Goal: Transaction & Acquisition: Purchase product/service

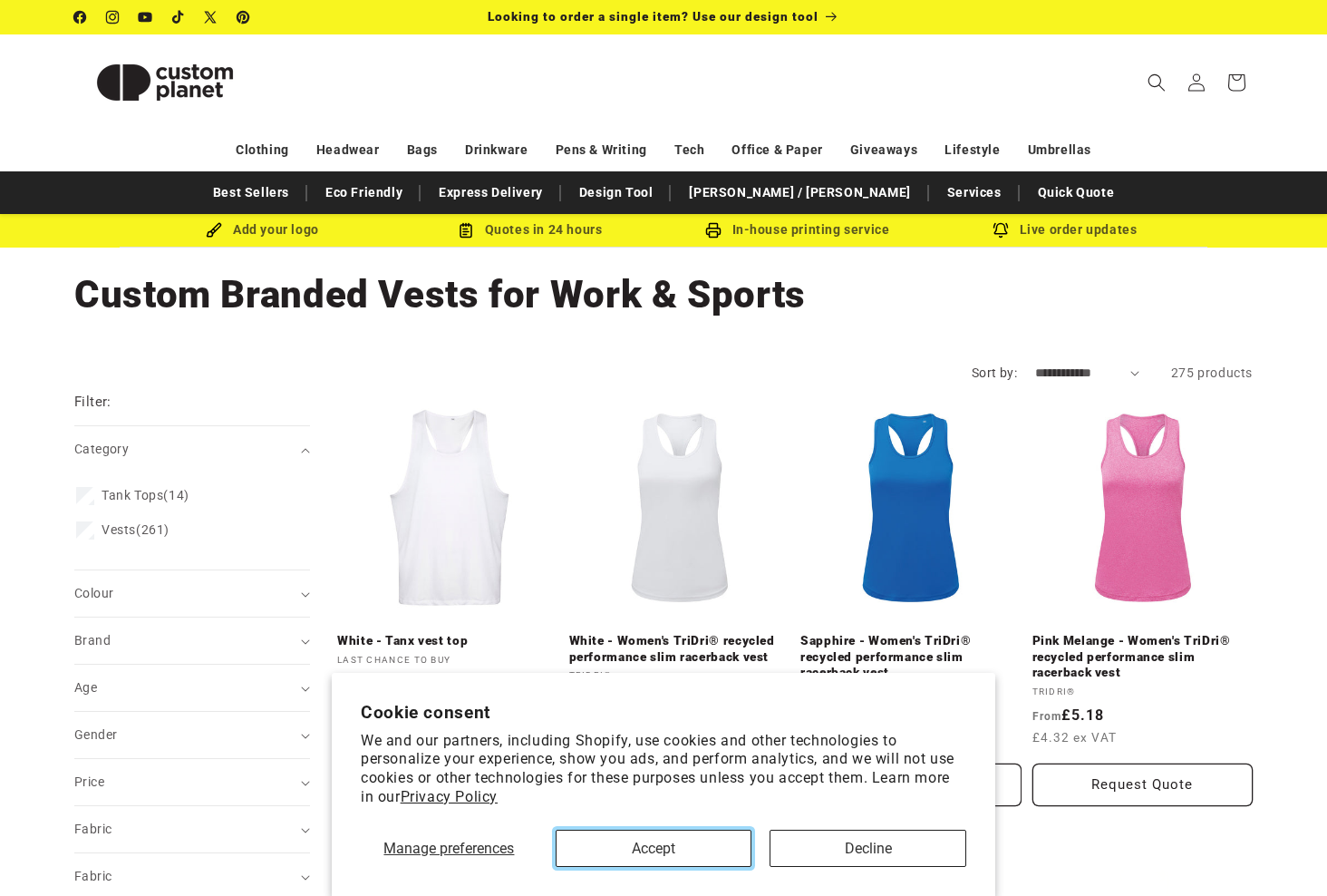
click at [636, 856] on button "Accept" at bounding box center [655, 847] width 197 height 37
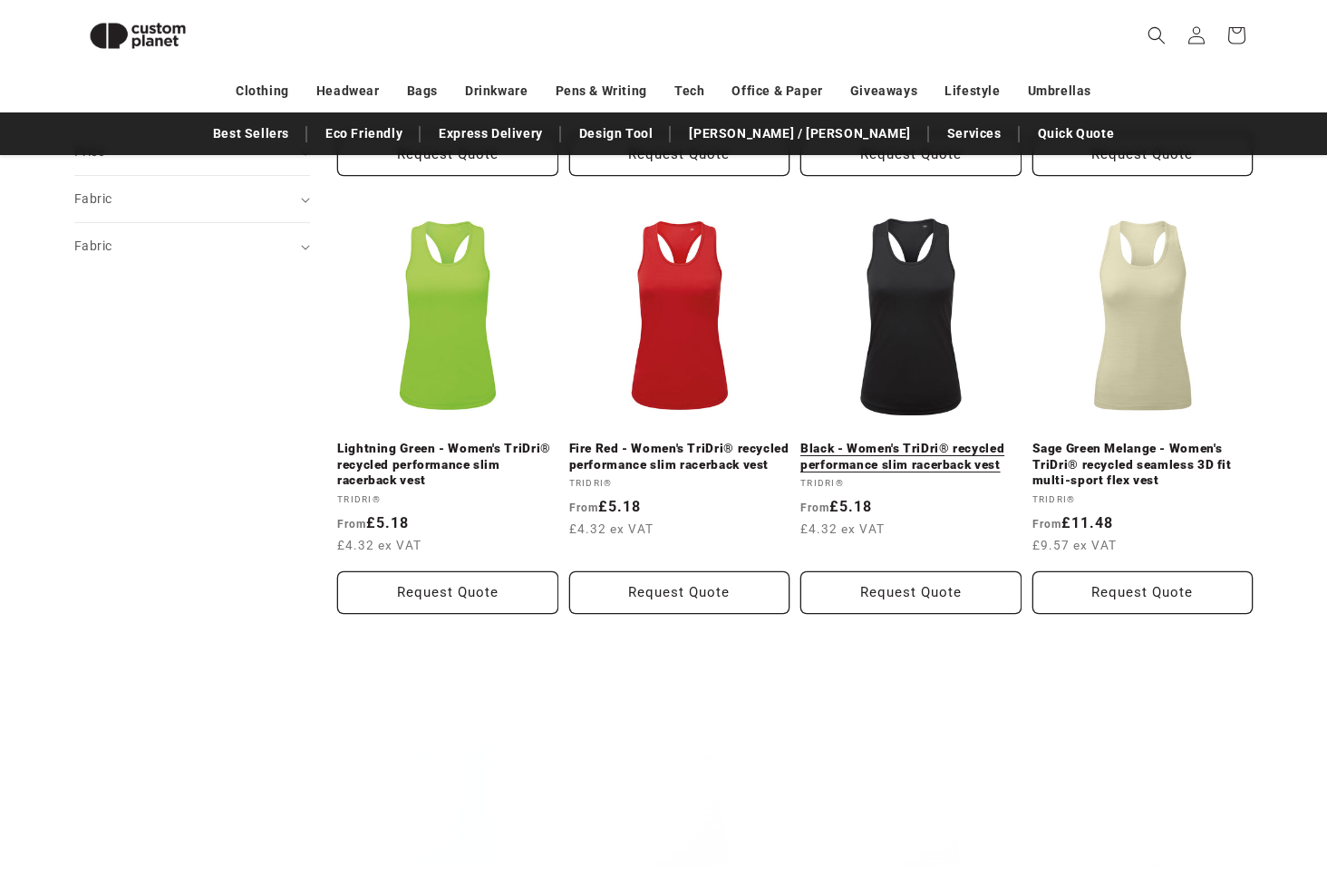
scroll to position [610, 0]
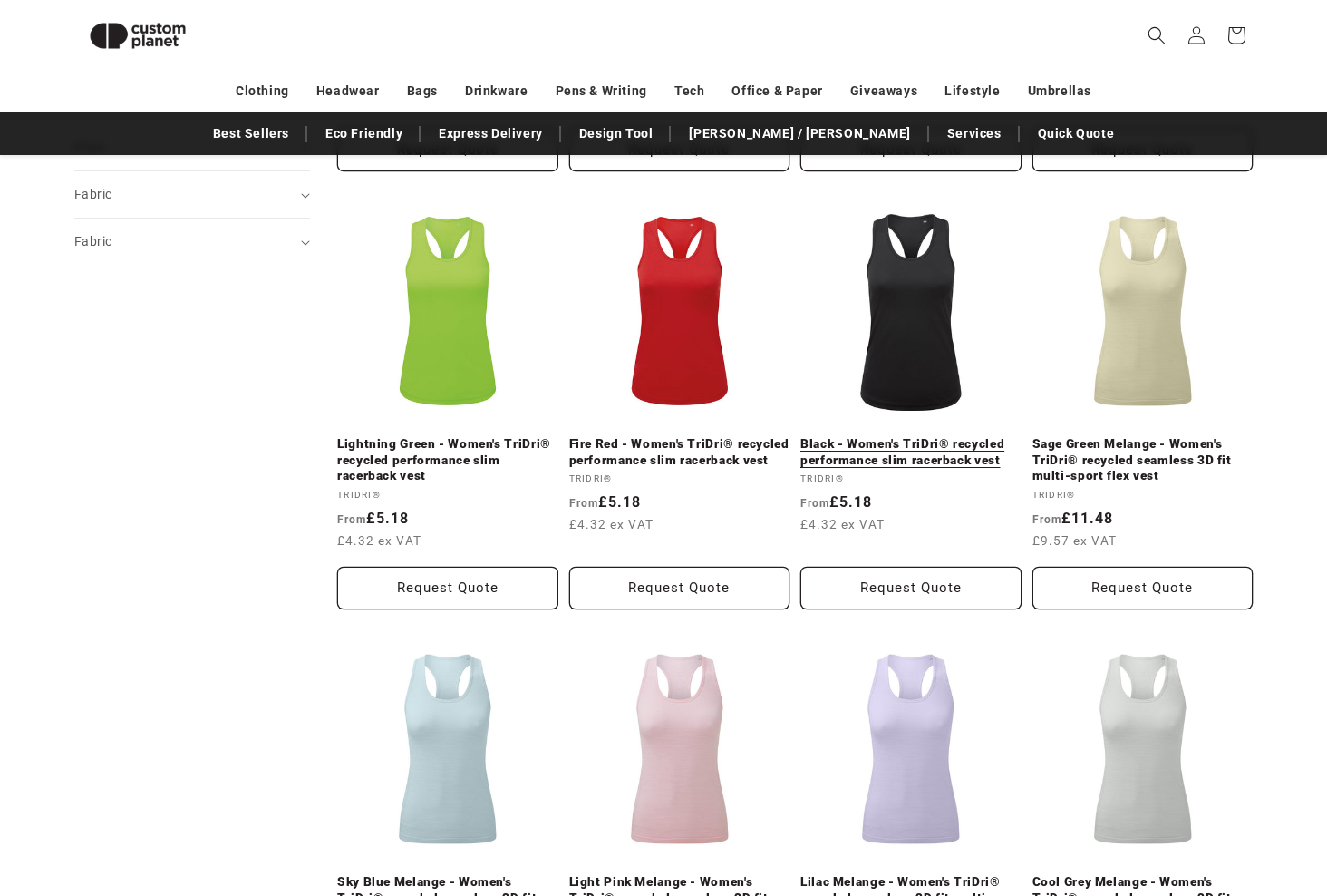
click at [892, 467] on link "Black - Women's TriDri® recycled performance slim racerback vest" at bounding box center [911, 451] width 221 height 32
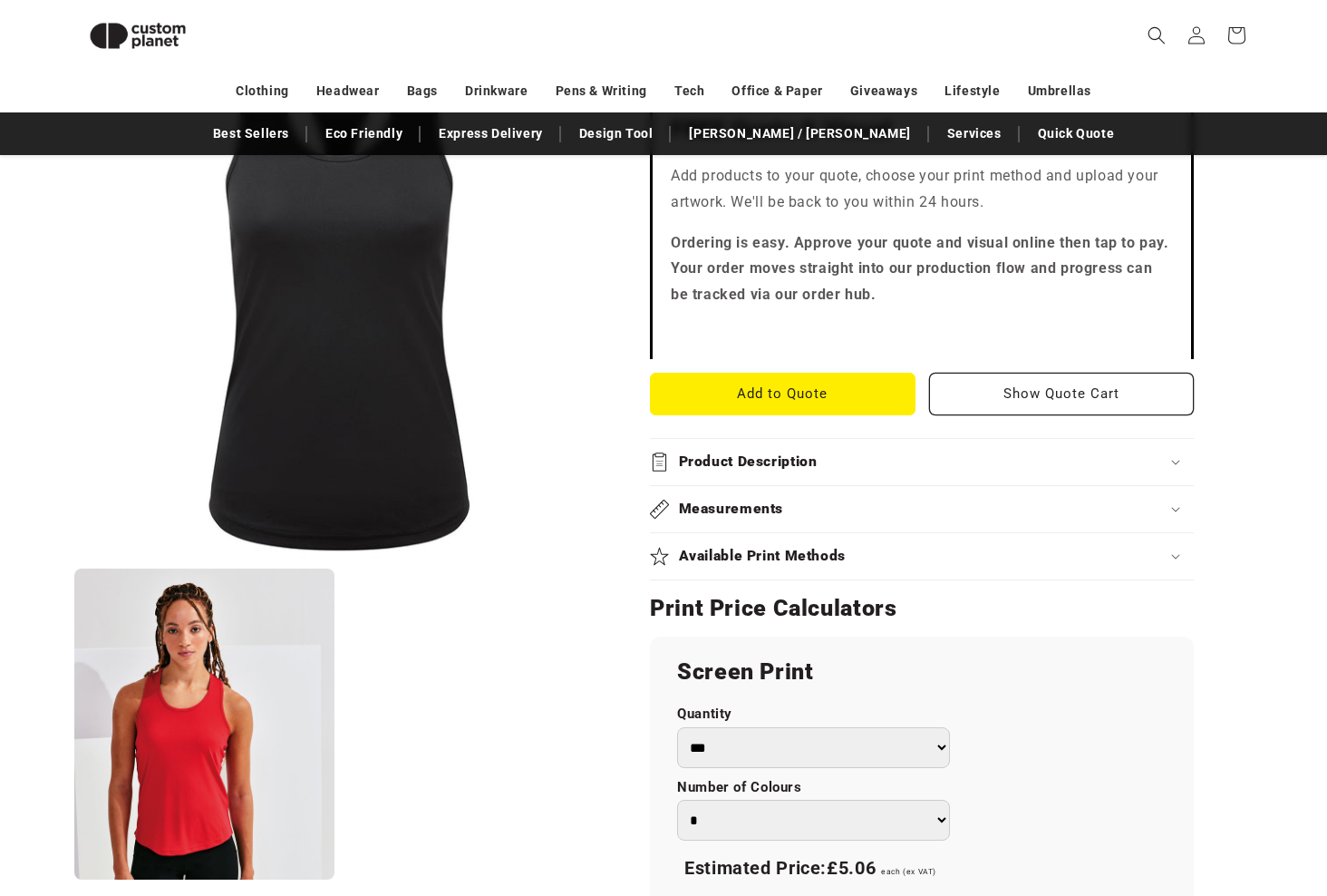
scroll to position [701, 0]
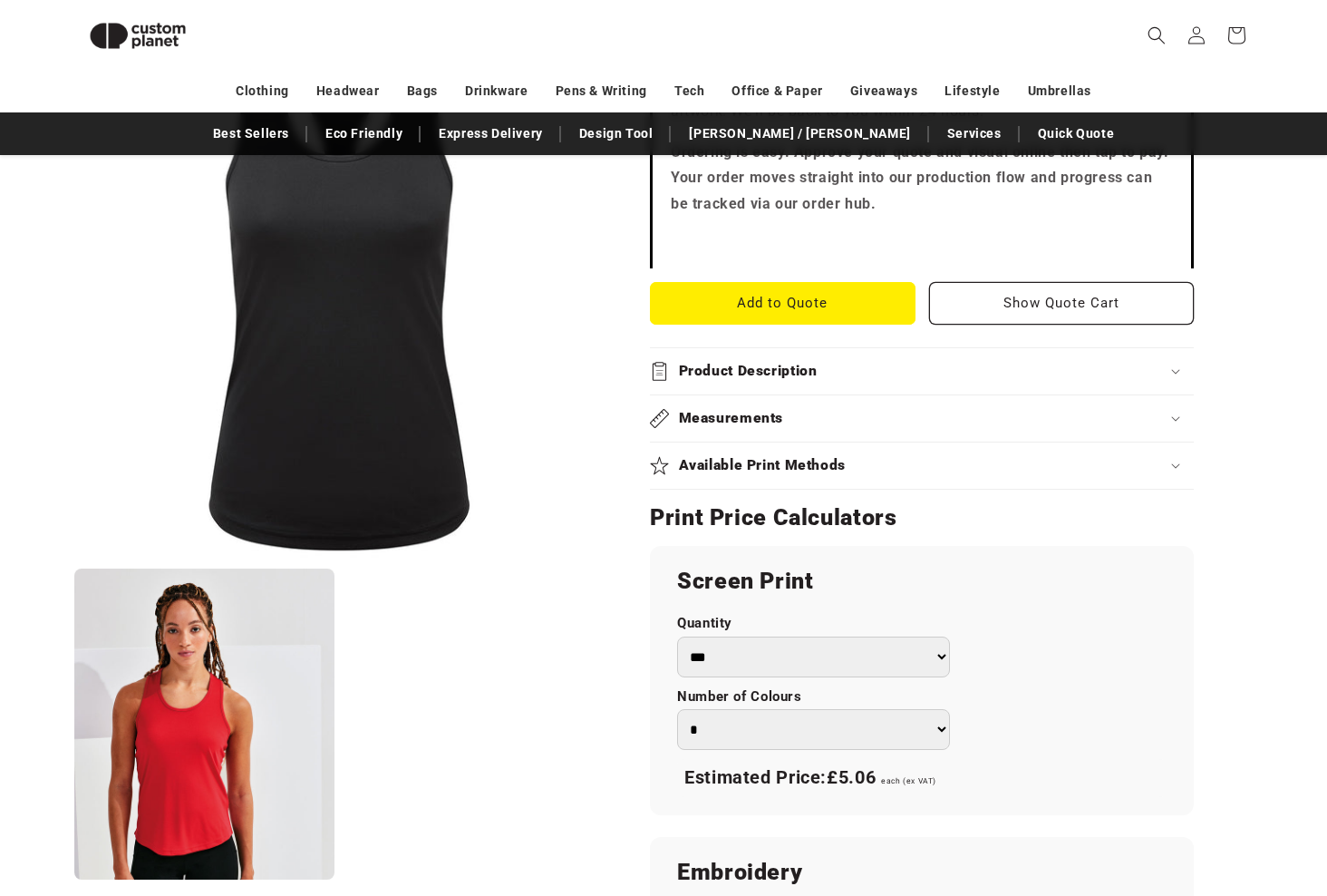
click at [722, 381] on h2 "Product Description" at bounding box center [748, 371] width 138 height 19
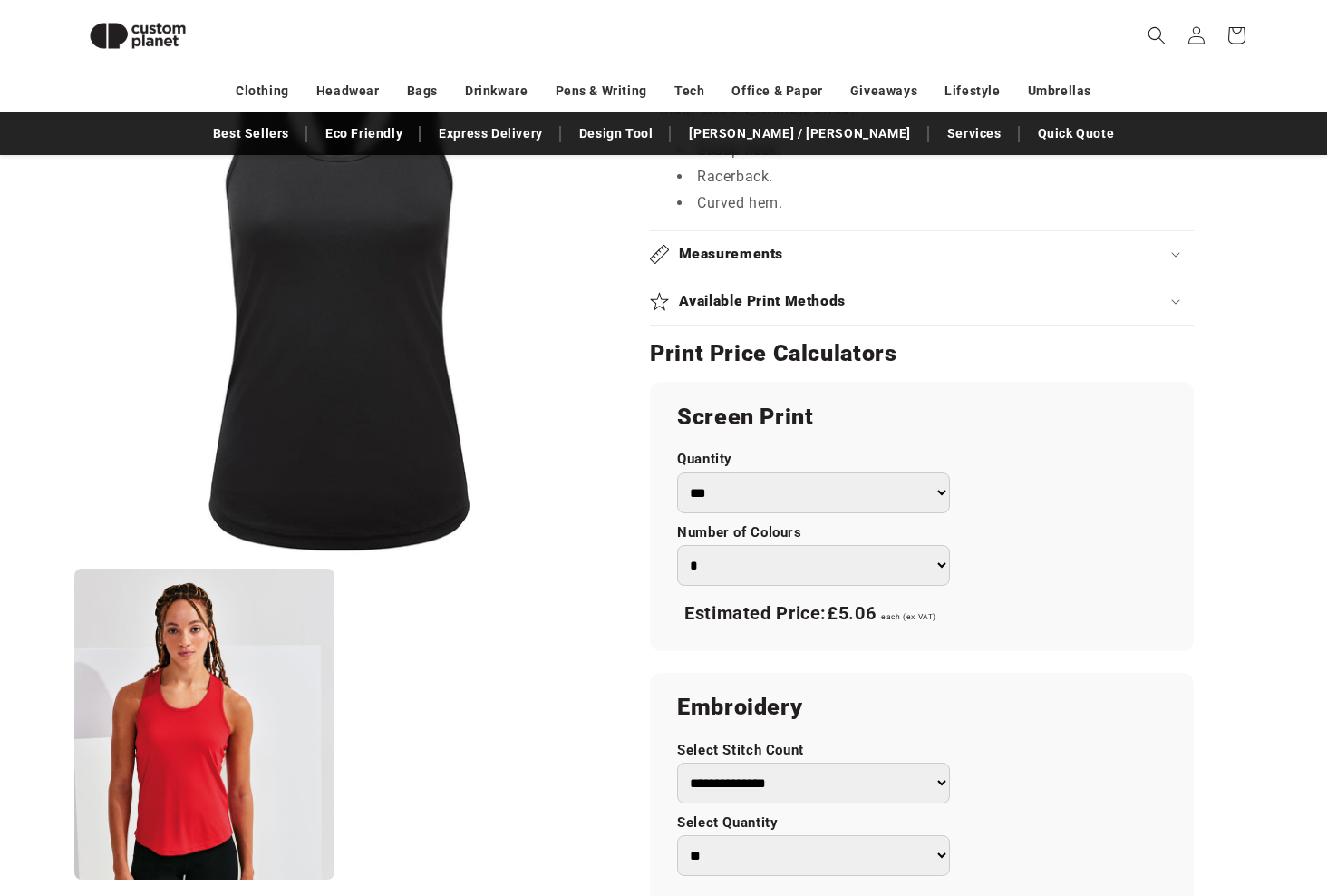
scroll to position [1063, 0]
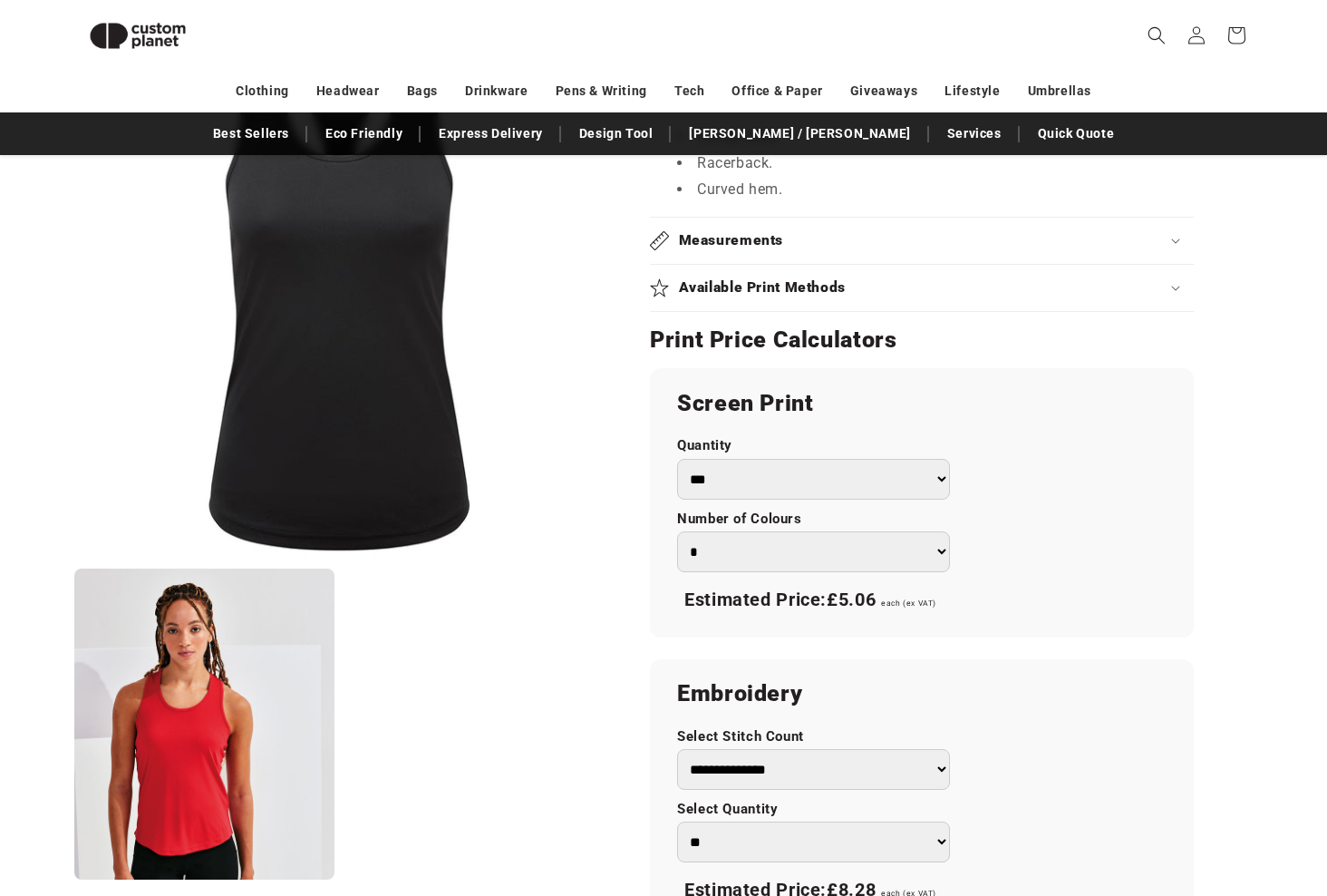
click at [708, 251] on h2 "Measurements" at bounding box center [732, 240] width 105 height 19
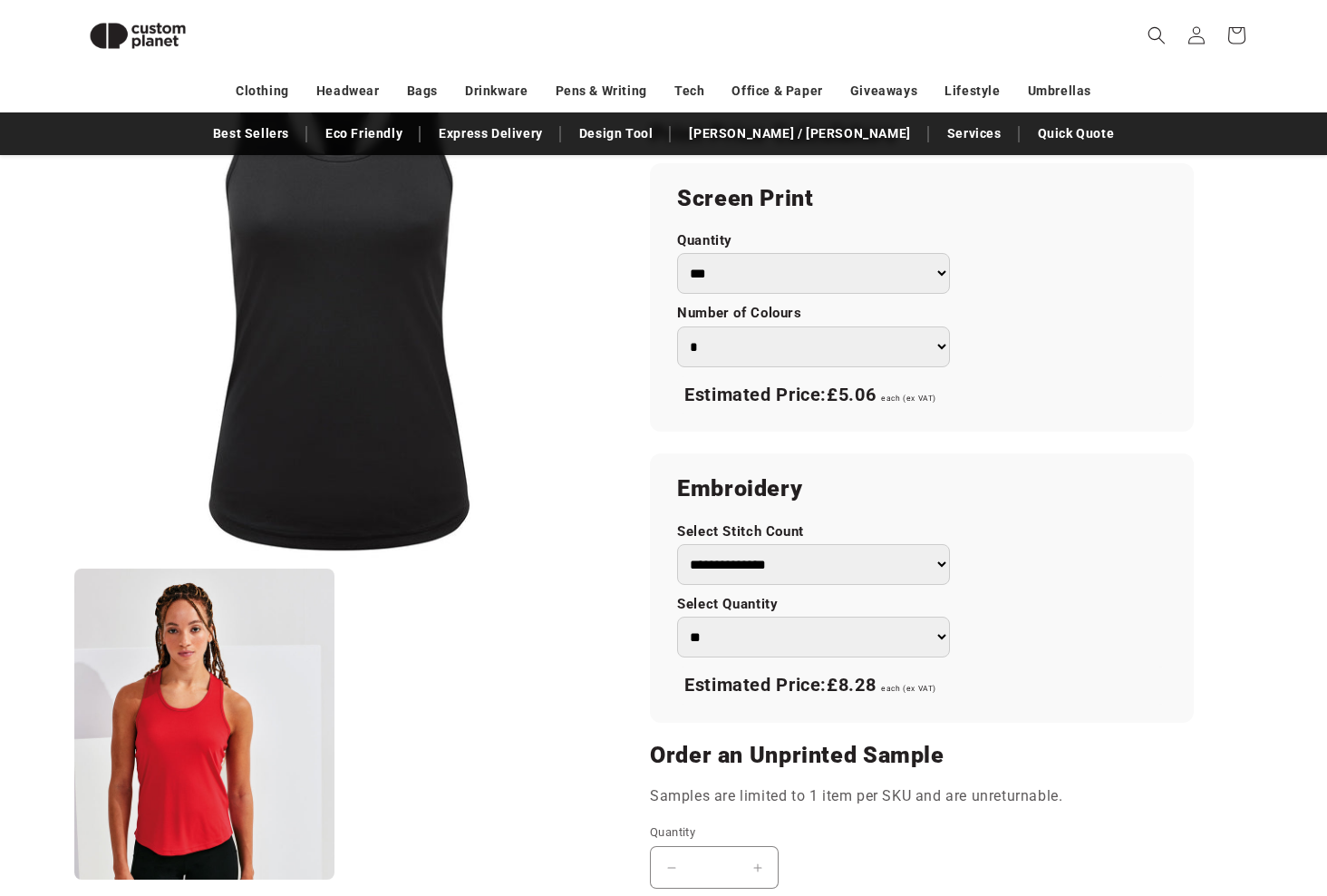
scroll to position [1336, 0]
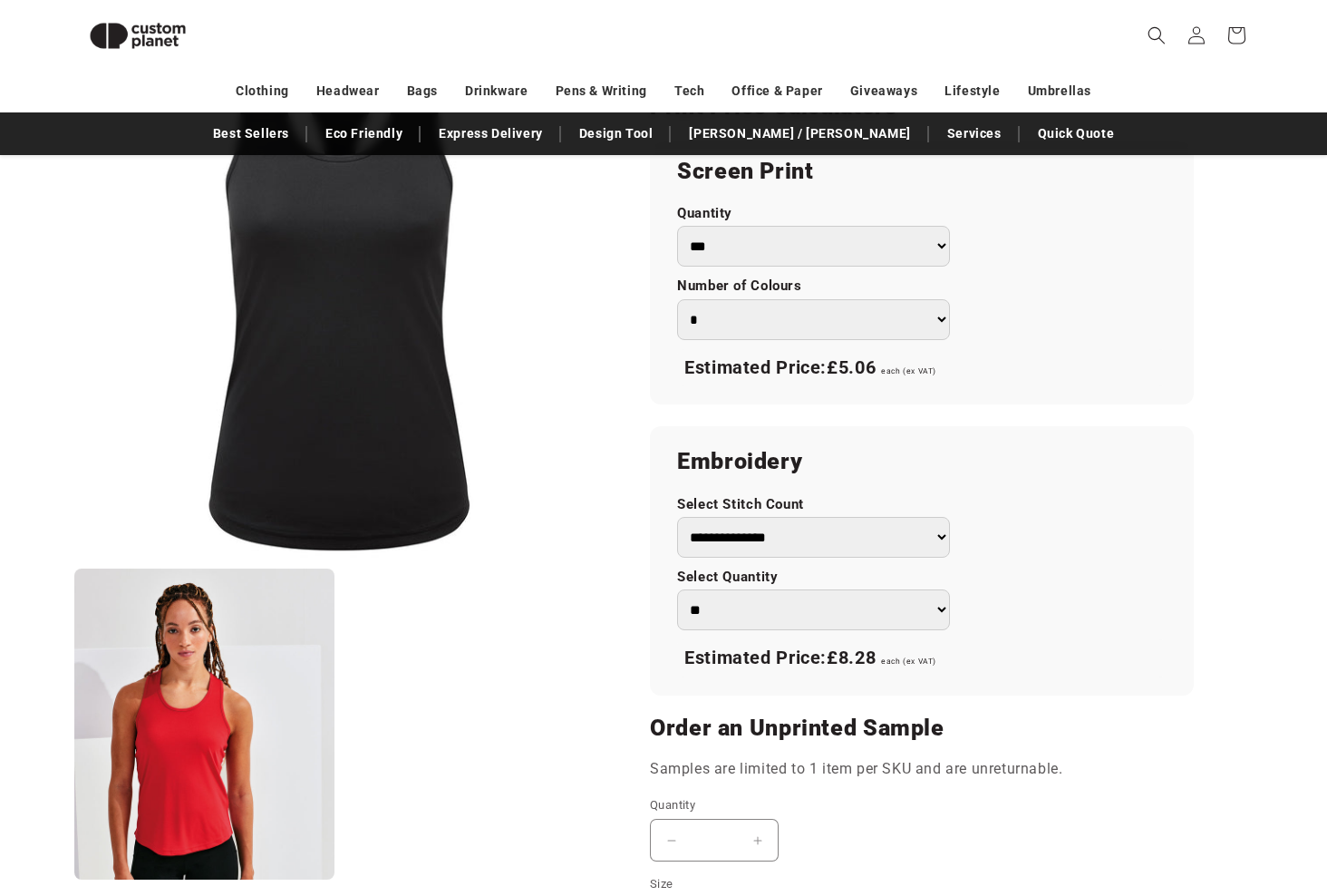
click at [813, 65] on h2 "Available Print Methods" at bounding box center [763, 55] width 168 height 19
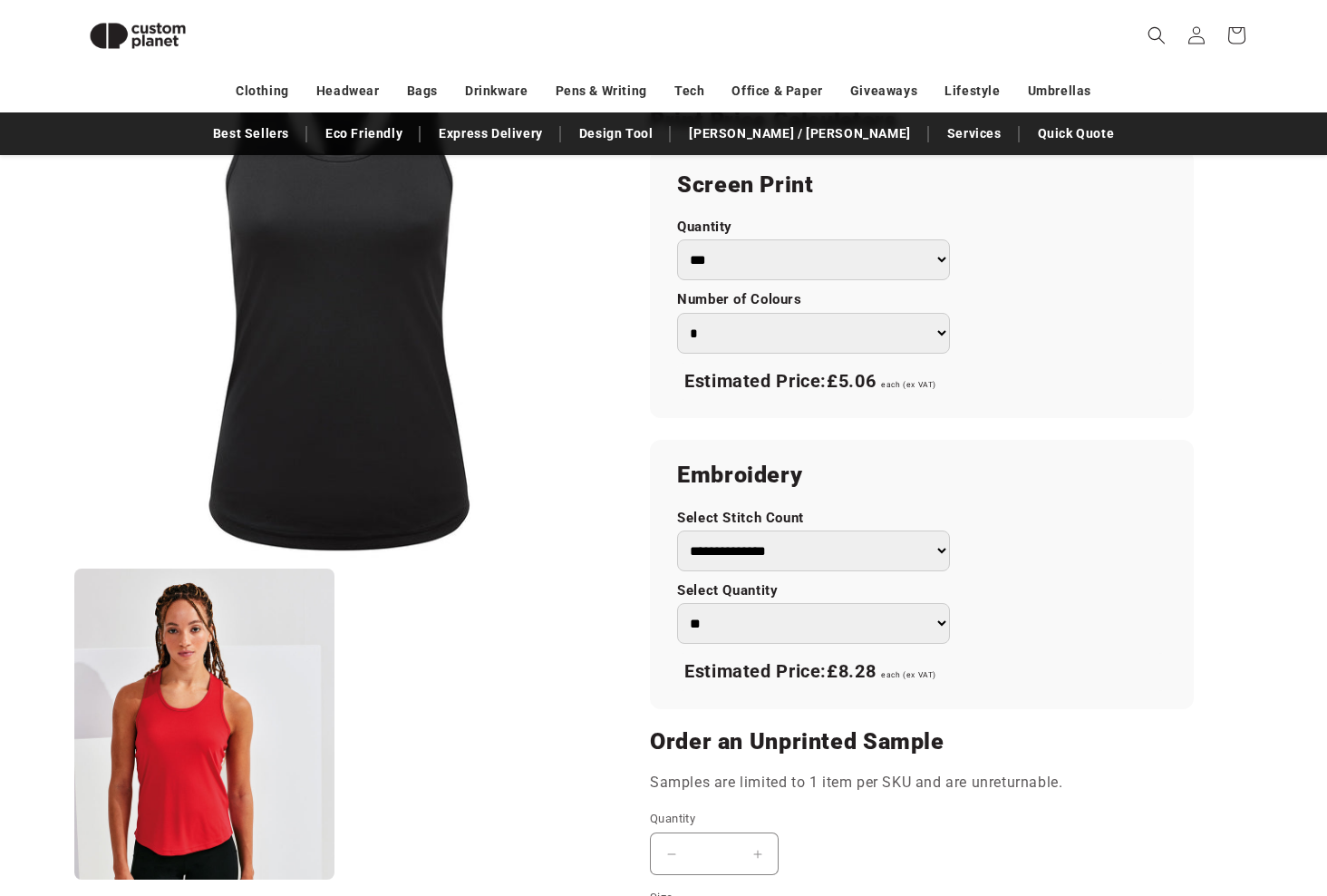
click at [947, 280] on select "*** *** *** **** **** **** ***** *****" at bounding box center [814, 260] width 273 height 41
select select "**"
click at [686, 280] on select "*** *** *** **** **** **** ***** *****" at bounding box center [814, 260] width 273 height 41
click at [950, 354] on select "* * * * * * *" at bounding box center [814, 332] width 273 height 41
select select "*"
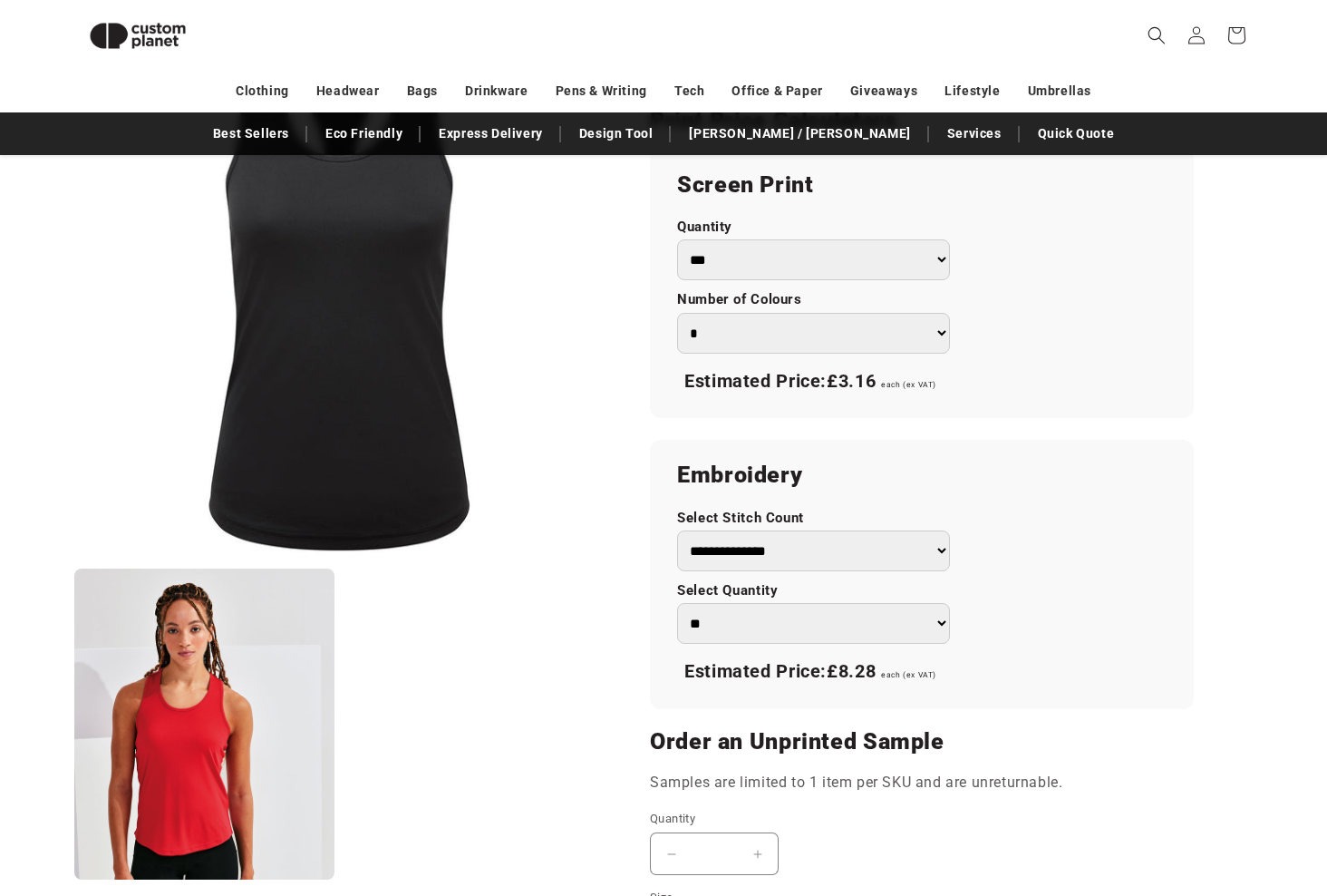
click at [950, 354] on select "* * * * * * *" at bounding box center [814, 332] width 273 height 41
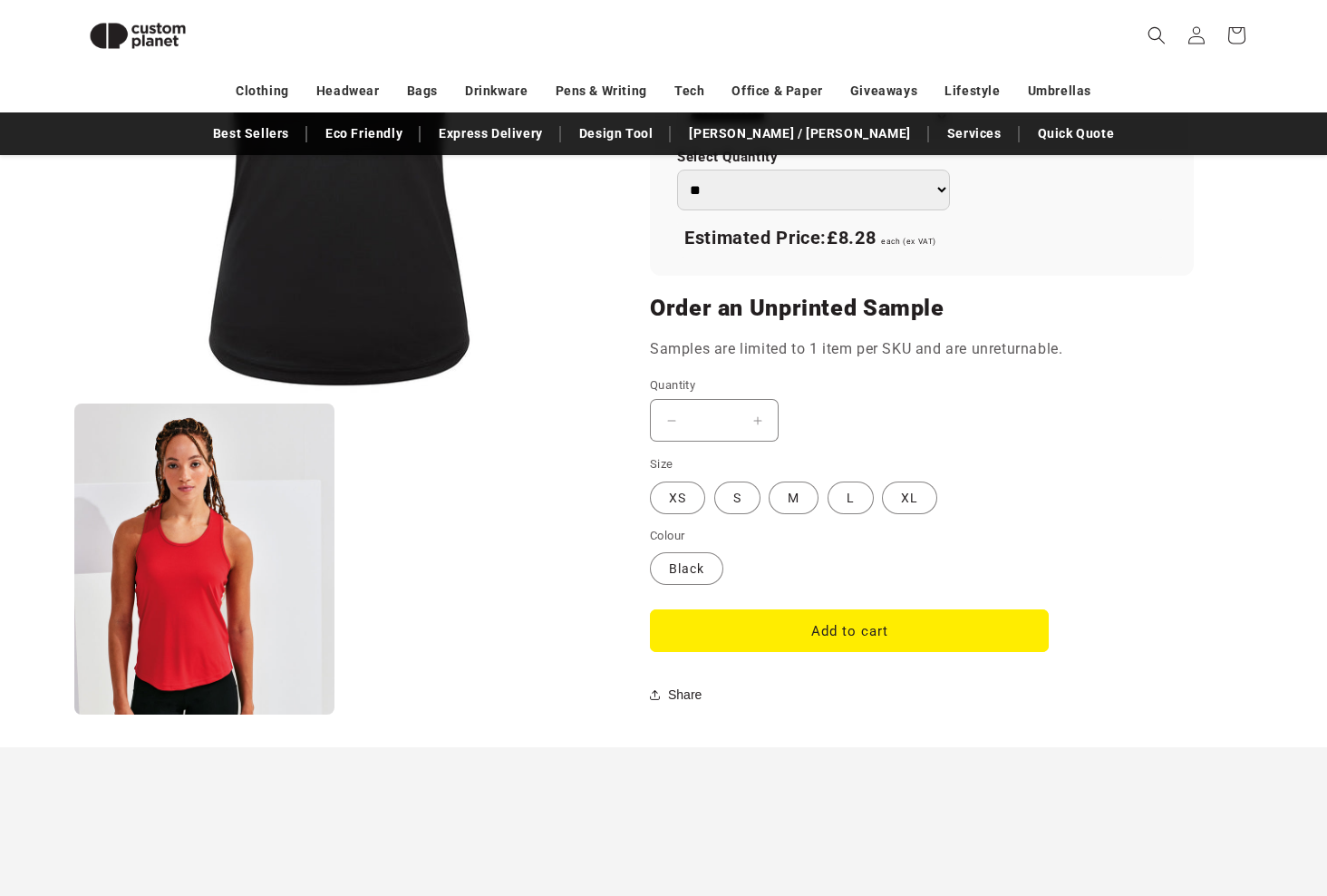
scroll to position [1788, 0]
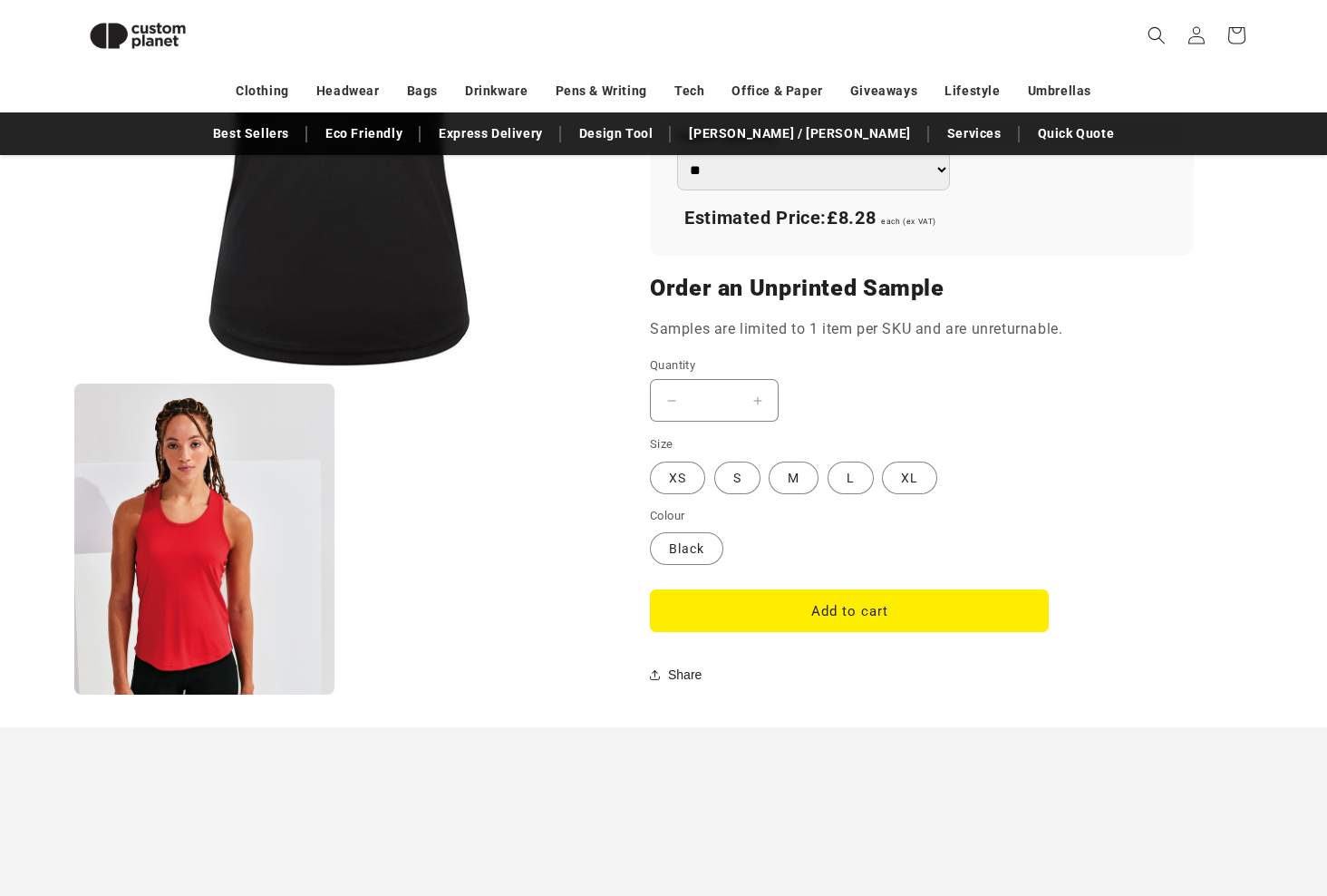
click at [950, 190] on select "** ** *** *** *** **** **** ****" at bounding box center [814, 169] width 273 height 41
click at [949, 36] on h2 "Embroidery" at bounding box center [922, 21] width 489 height 29
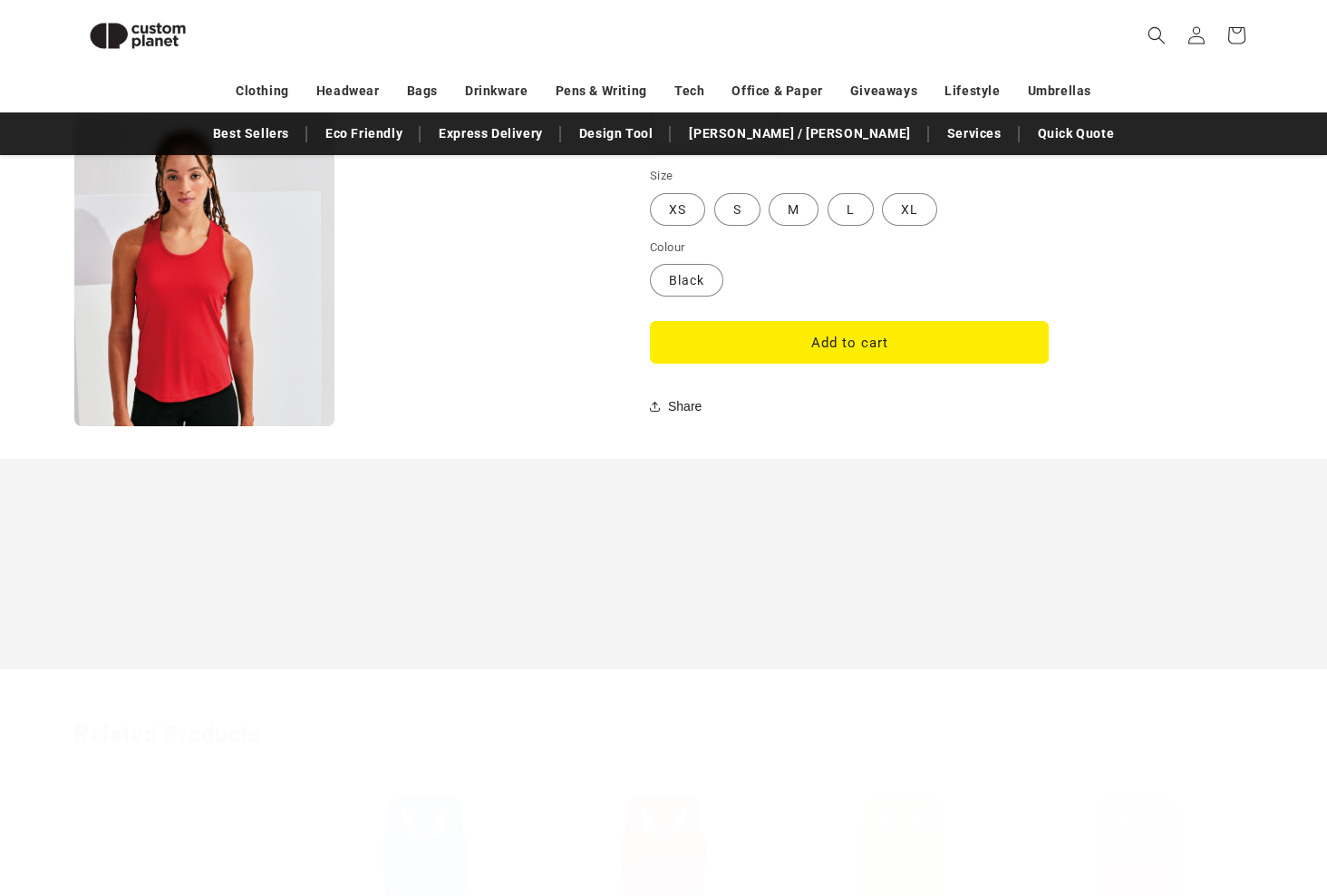
scroll to position [2061, 0]
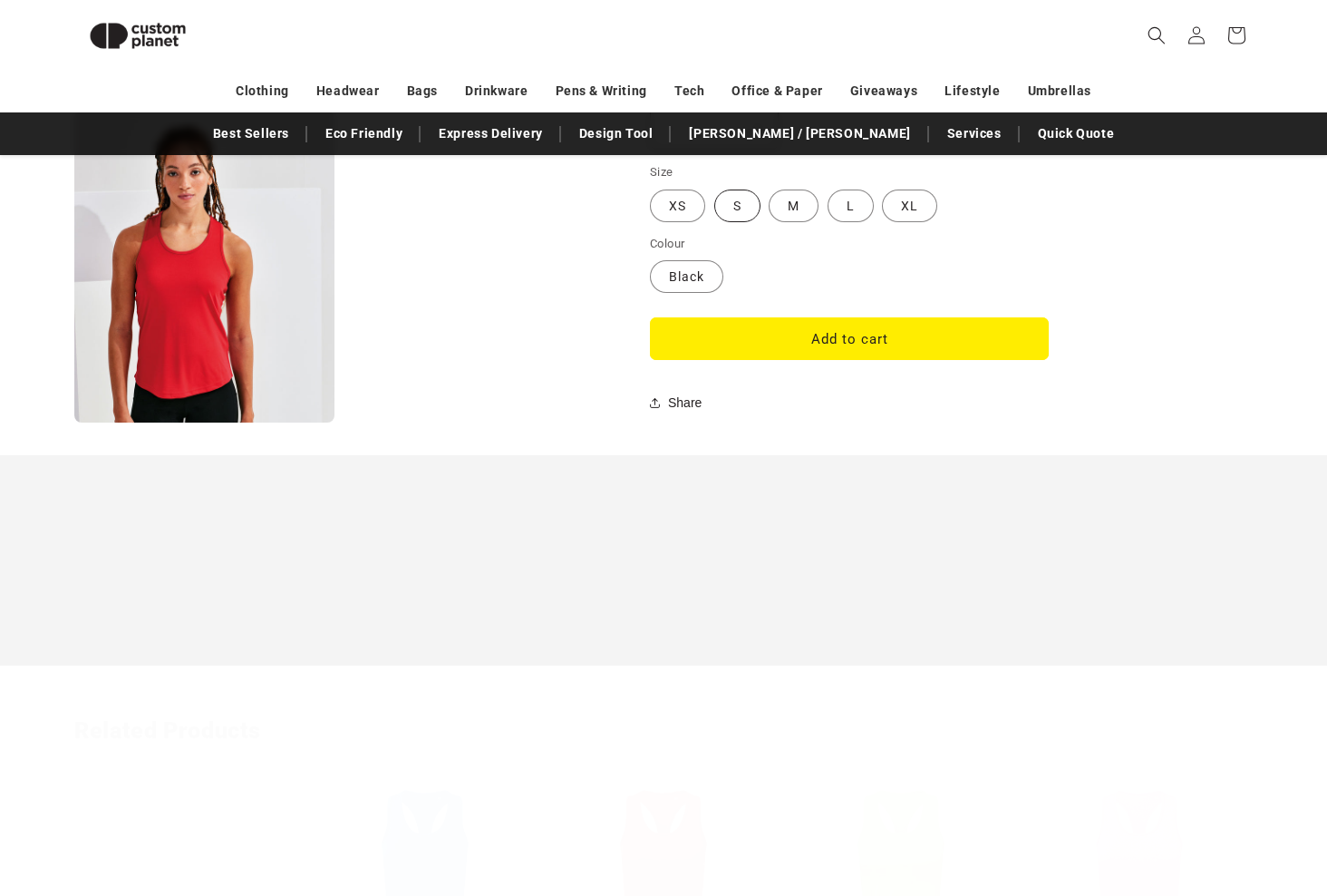
click at [761, 222] on label "S Variant sold out or unavailable" at bounding box center [737, 206] width 46 height 33
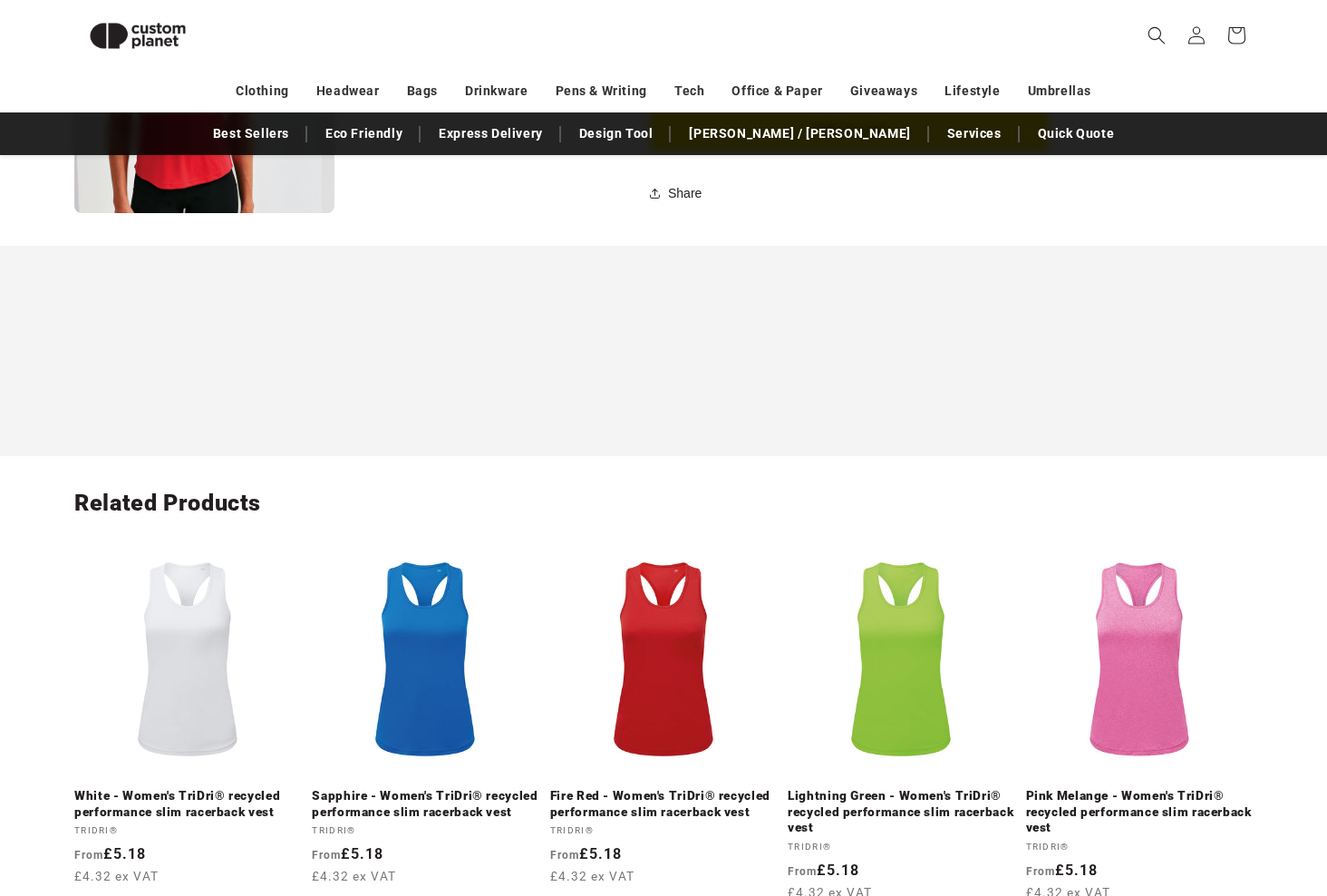
scroll to position [2332, 0]
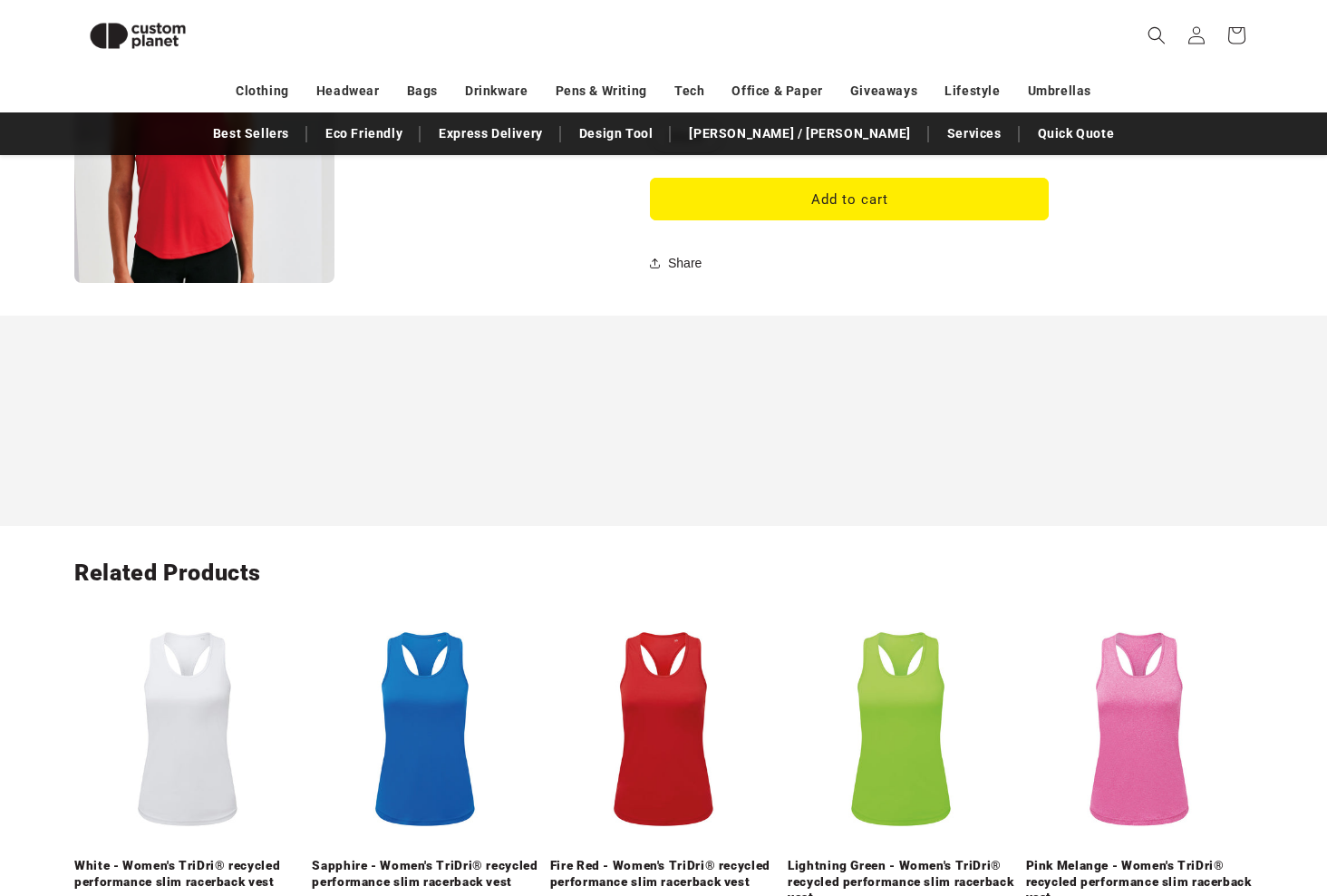
scroll to position [2061, 0]
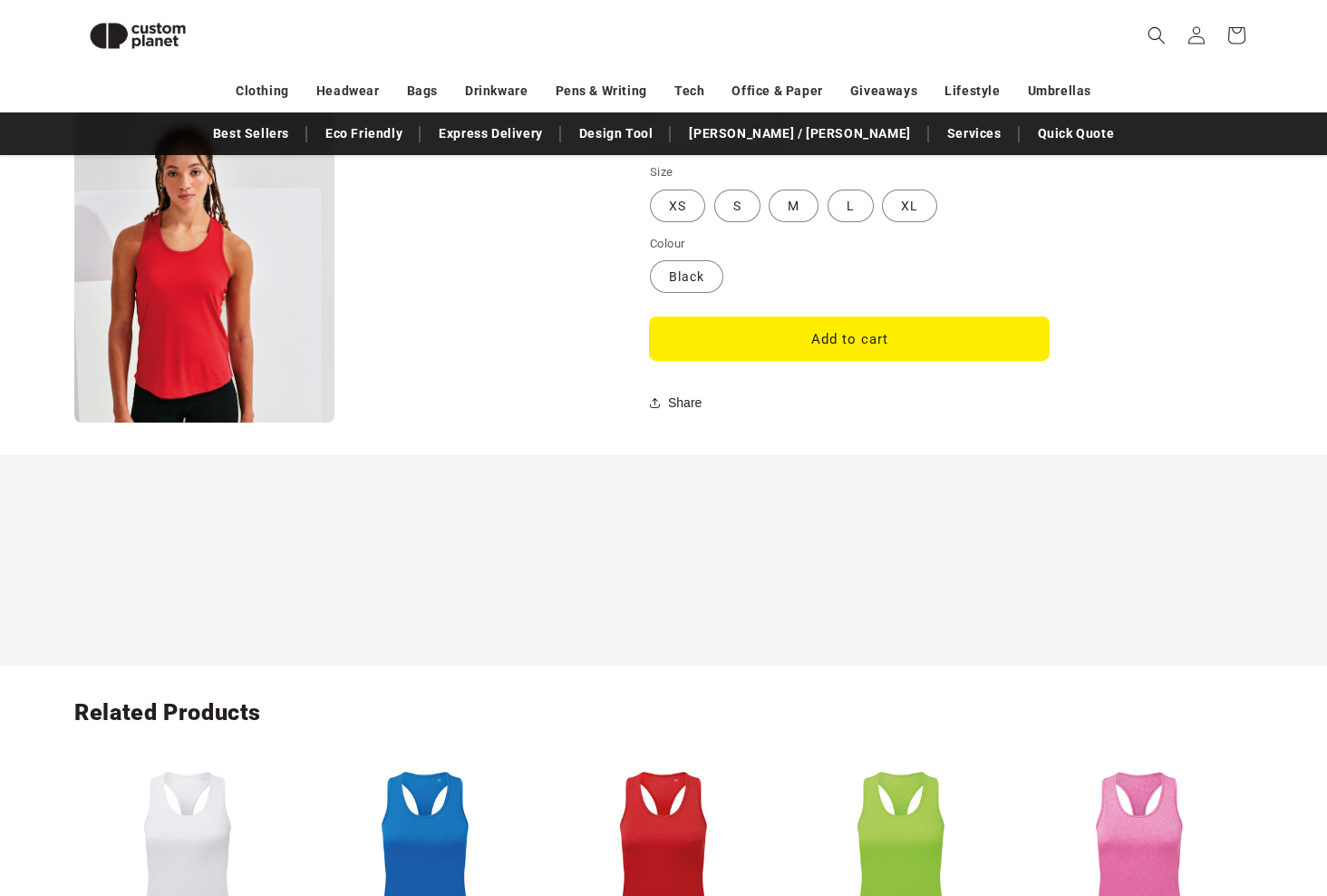
click at [889, 360] on button "Add to cart" at bounding box center [850, 338] width 399 height 43
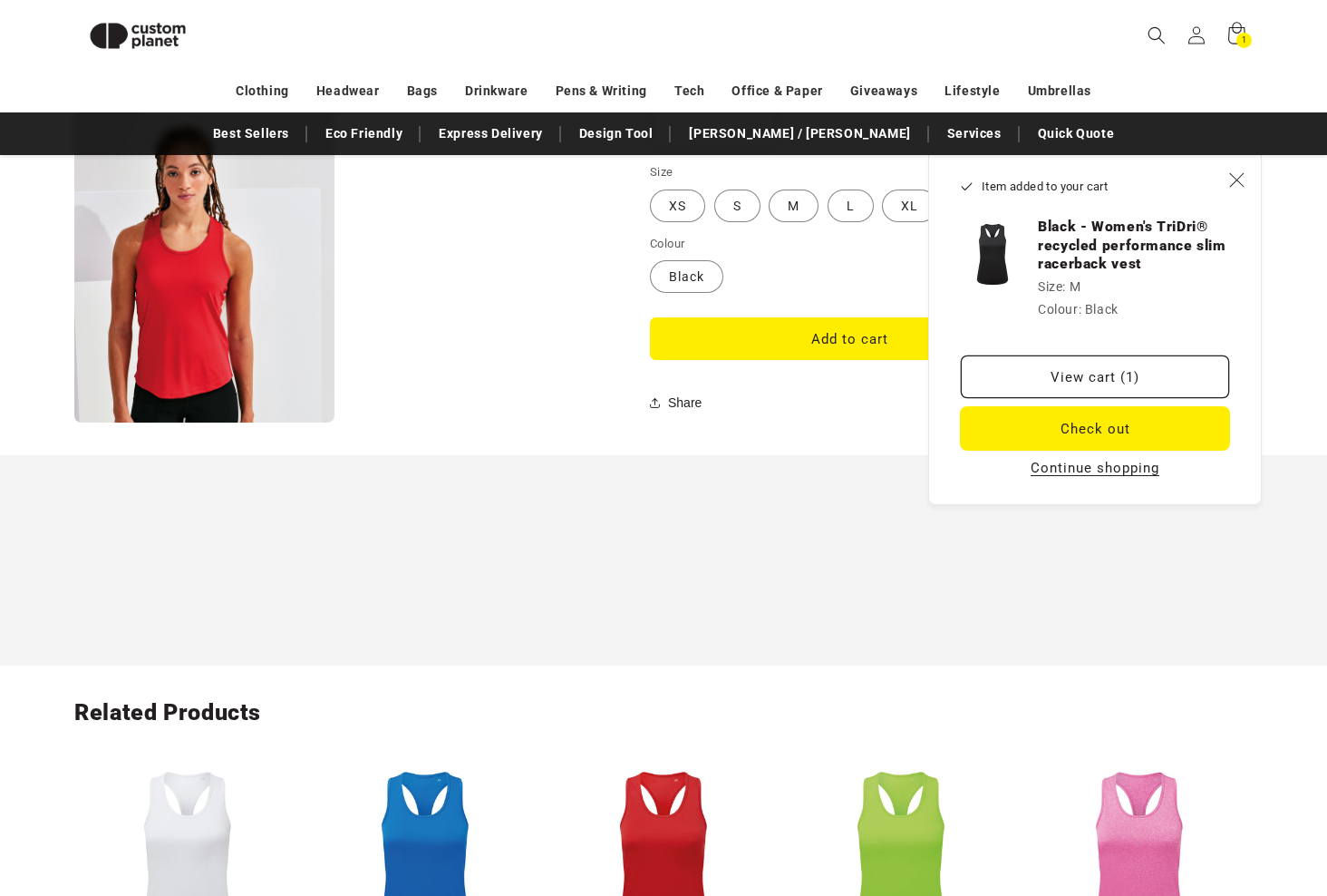
click at [1082, 449] on button "Check out" at bounding box center [1095, 428] width 269 height 43
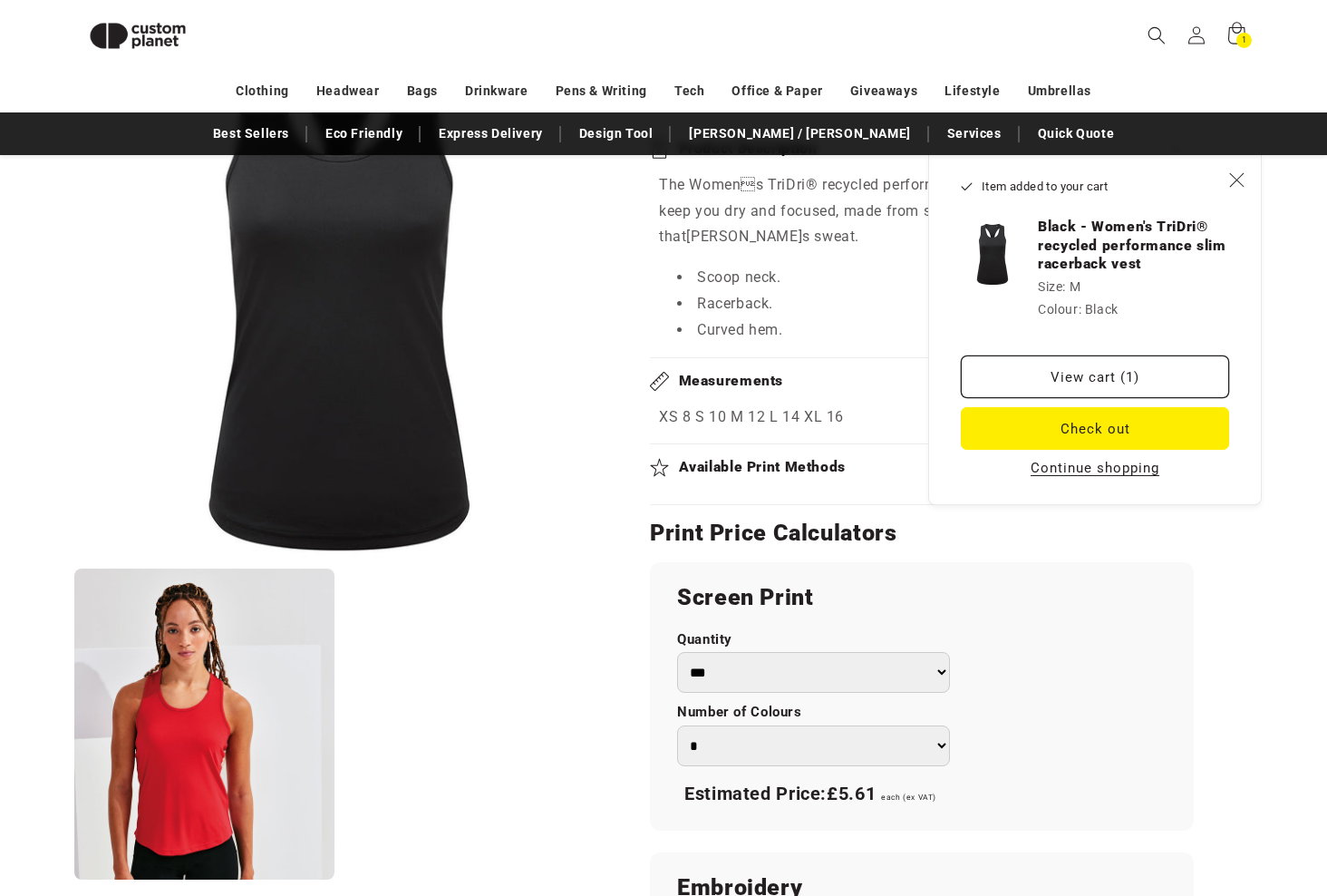
scroll to position [519, 0]
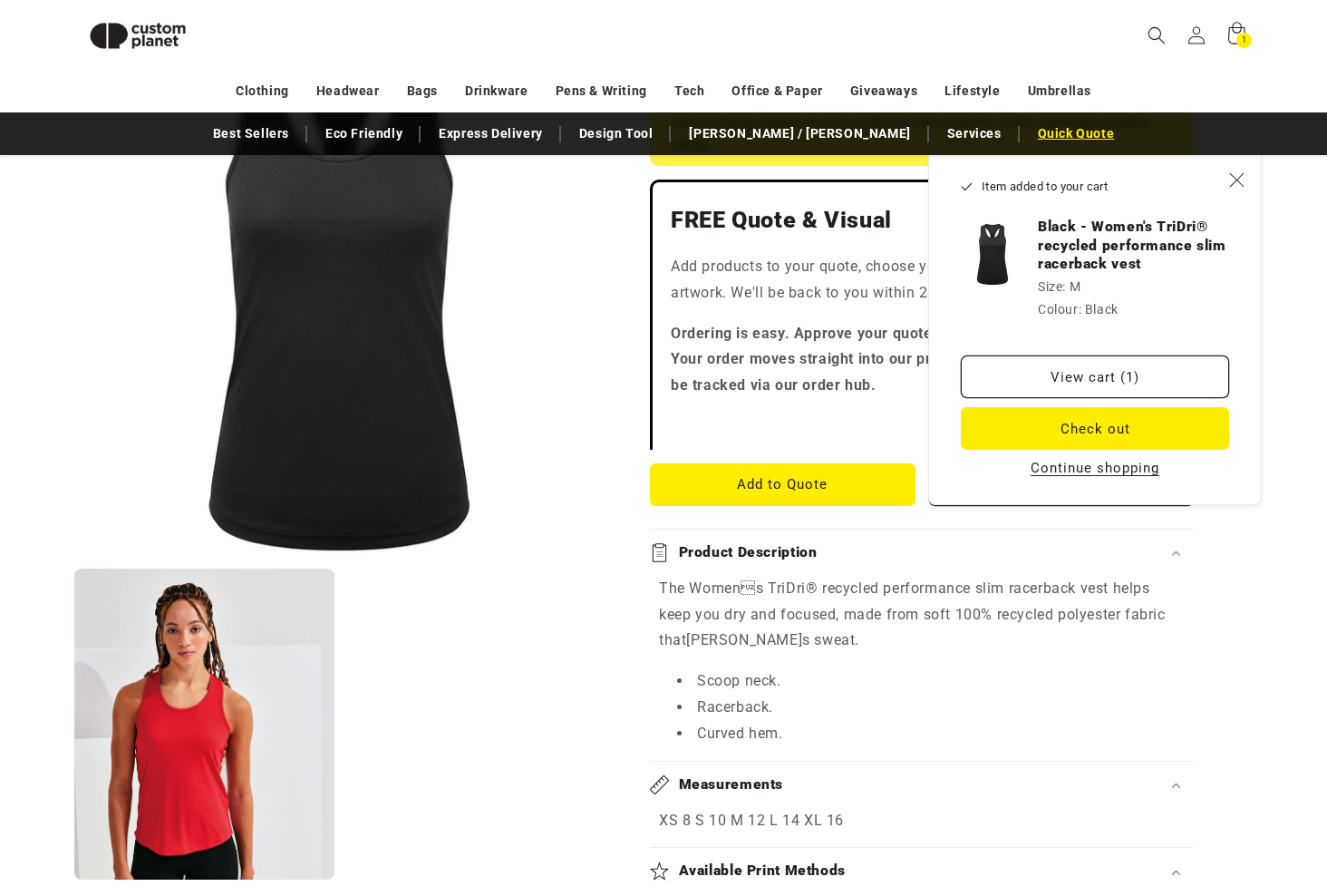
click at [1030, 147] on link "Quick Quote" at bounding box center [1077, 134] width 95 height 32
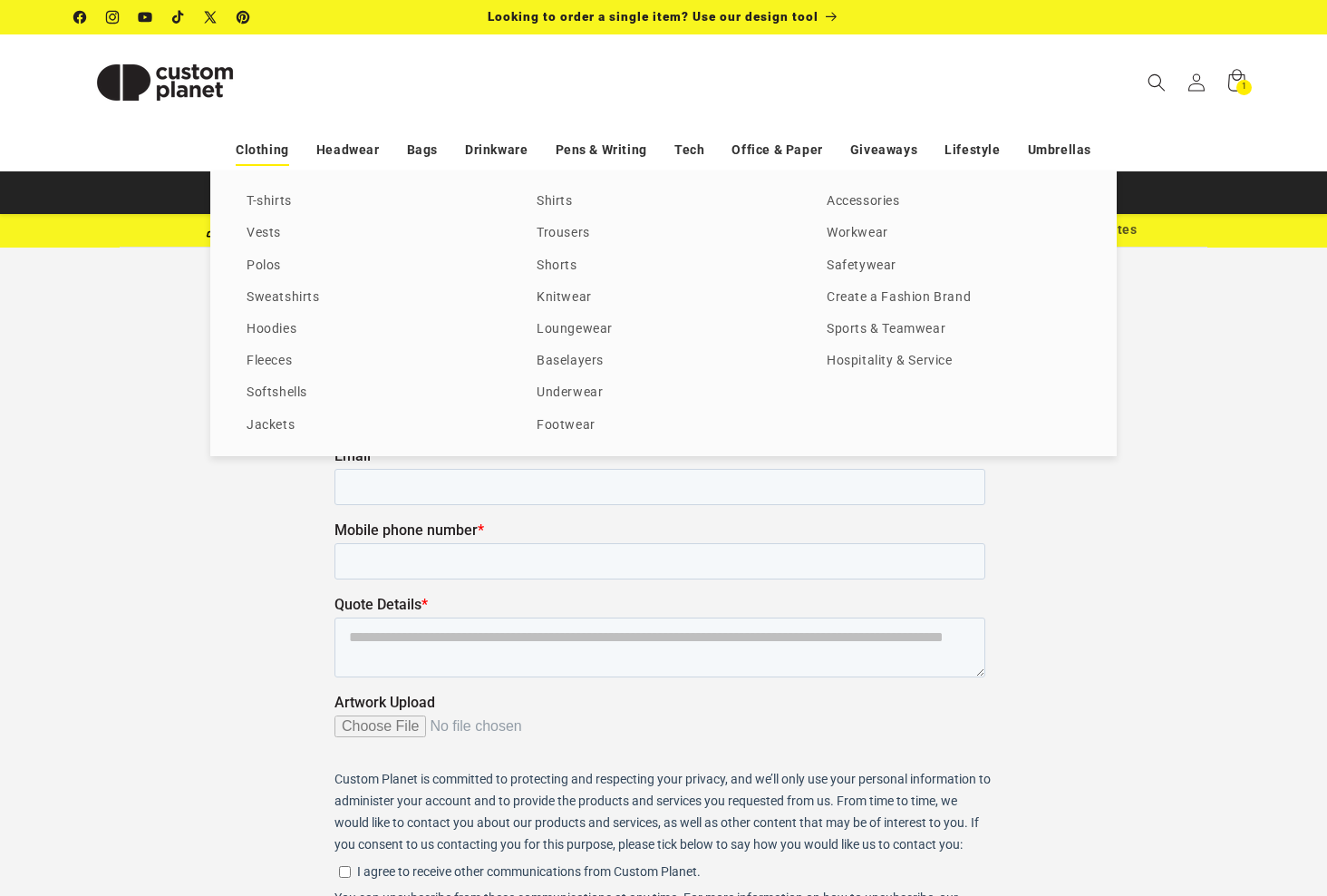
click at [262, 157] on link "Clothing" at bounding box center [263, 150] width 54 height 32
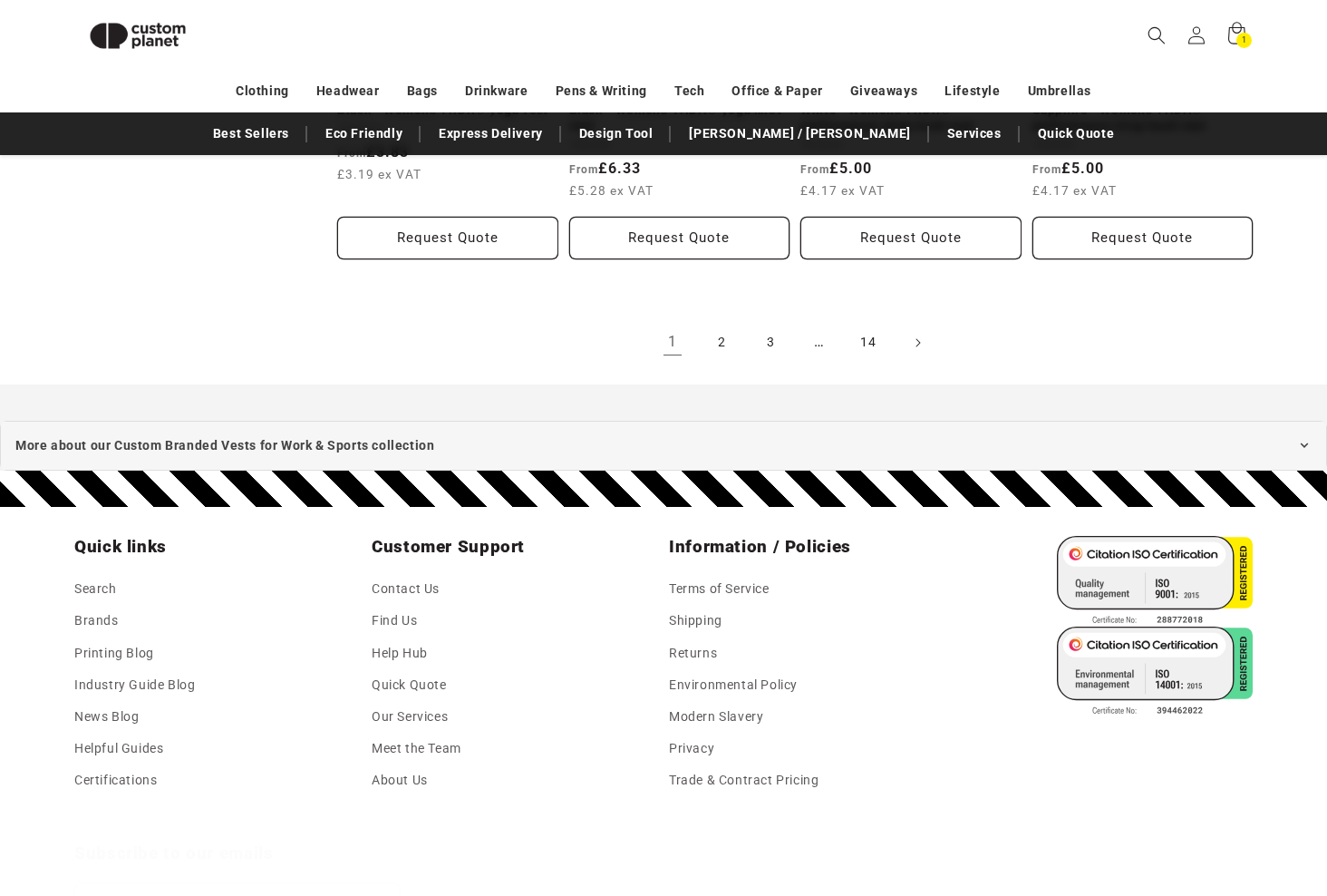
scroll to position [2423, 0]
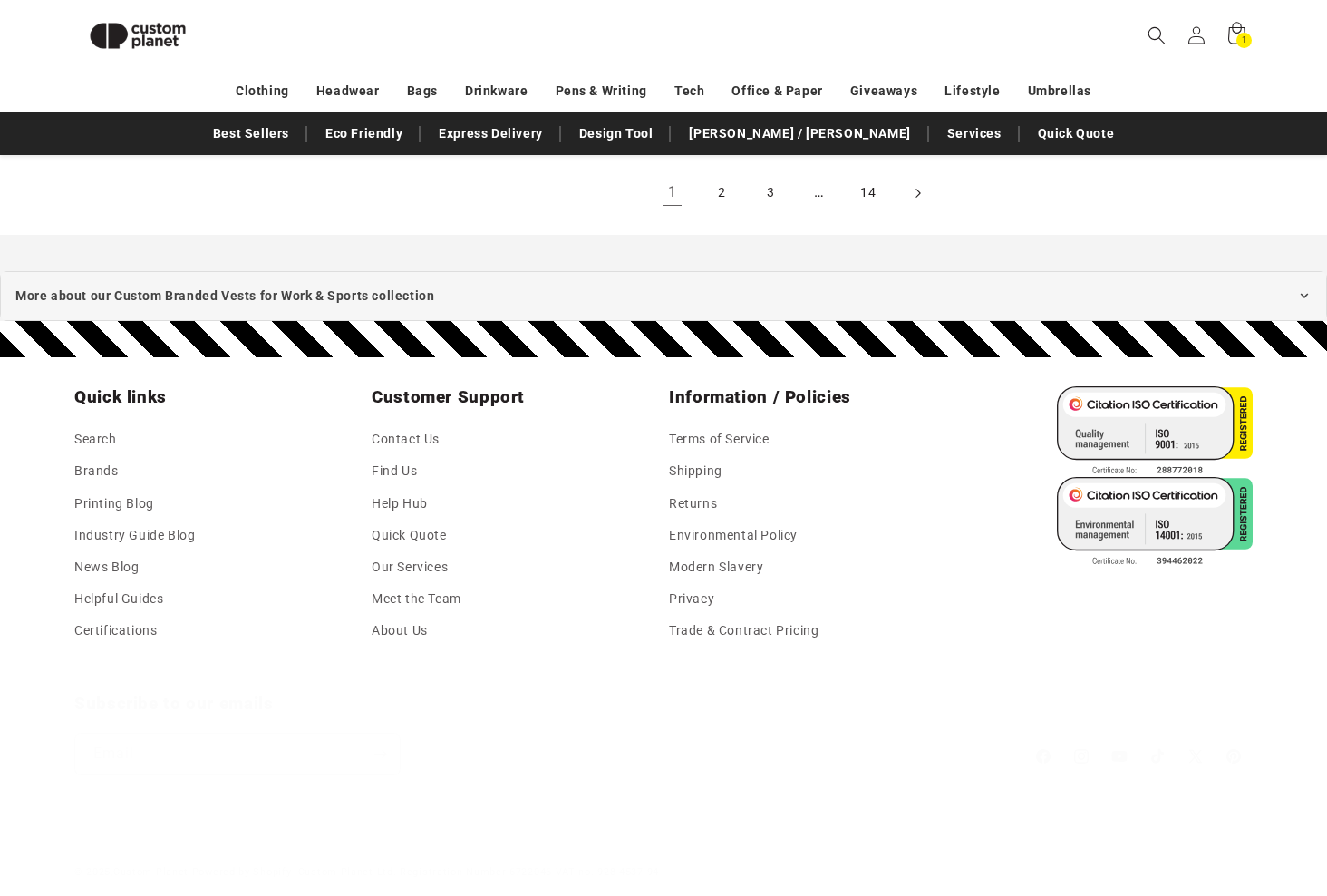
click at [921, 202] on icon "Next page" at bounding box center [918, 192] width 5 height 19
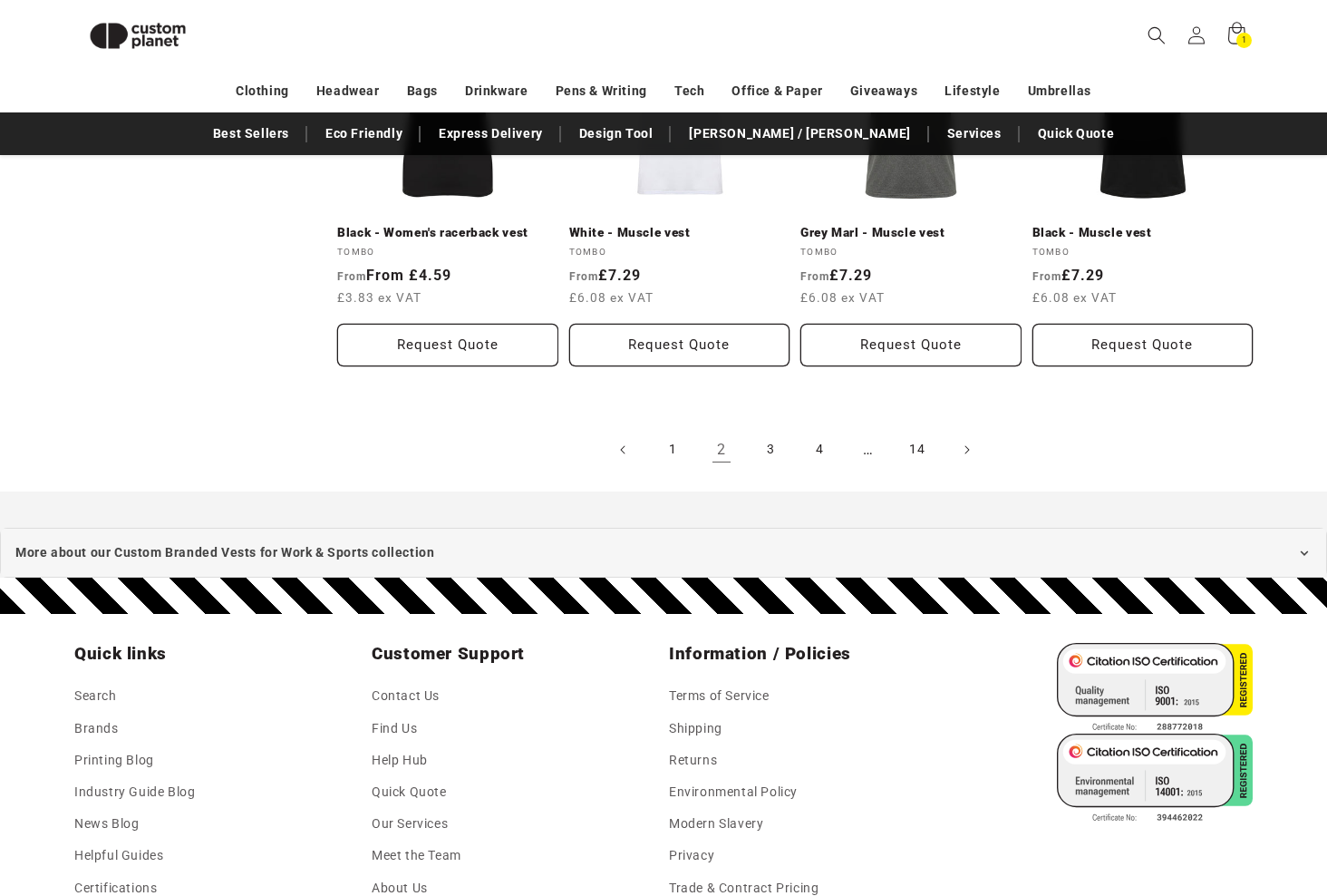
scroll to position [2061, 0]
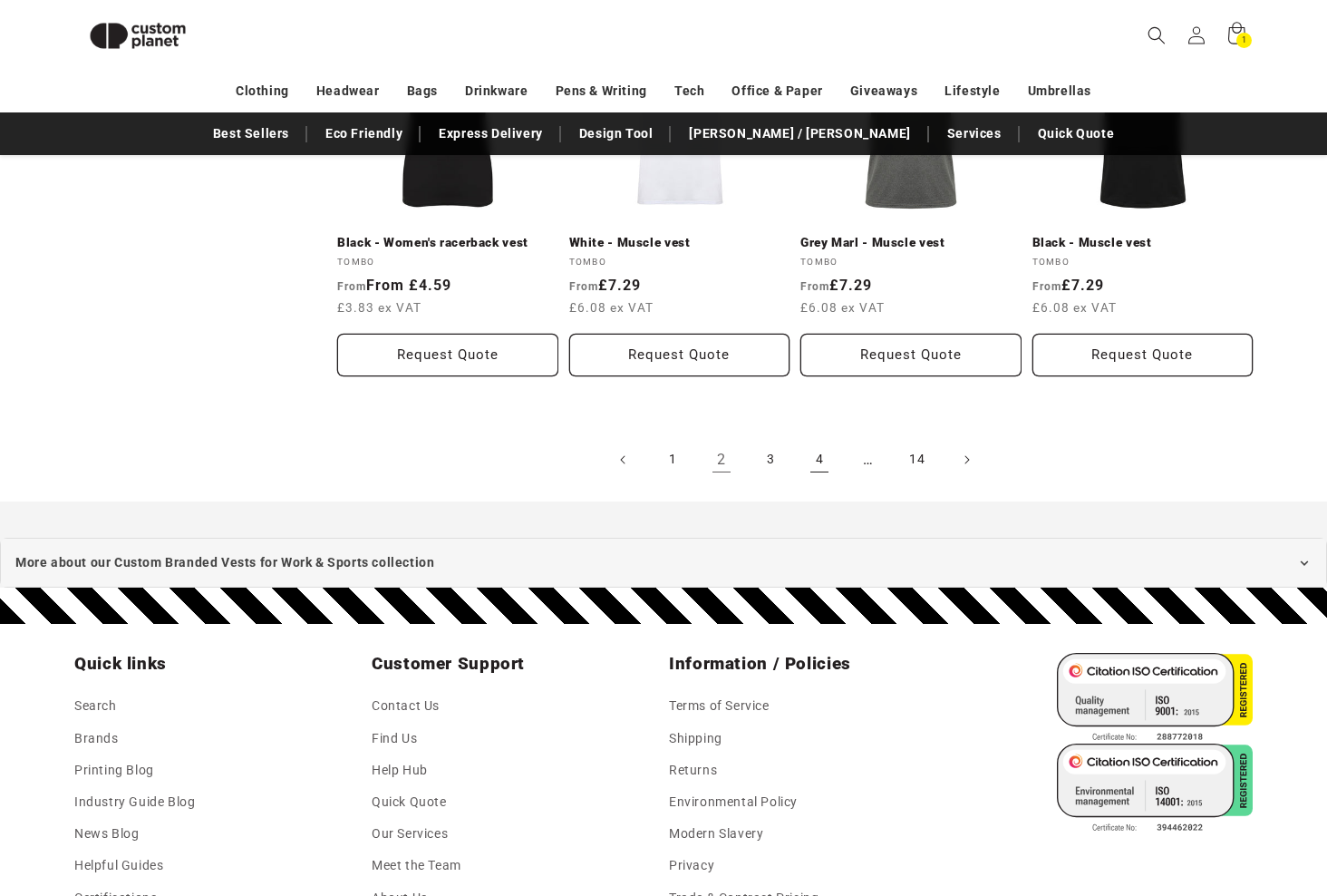
click at [840, 479] on link "4" at bounding box center [820, 459] width 40 height 40
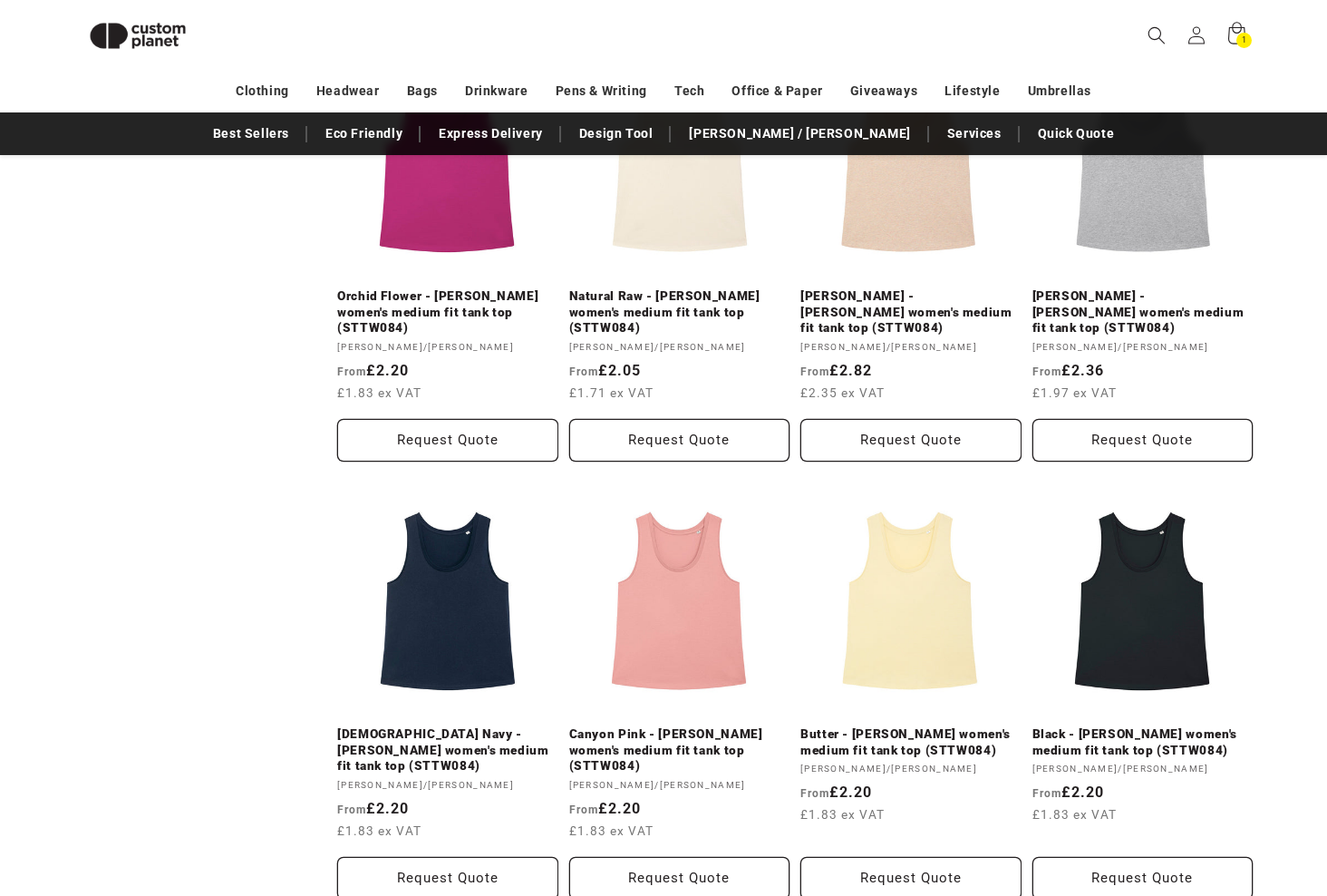
scroll to position [428, 0]
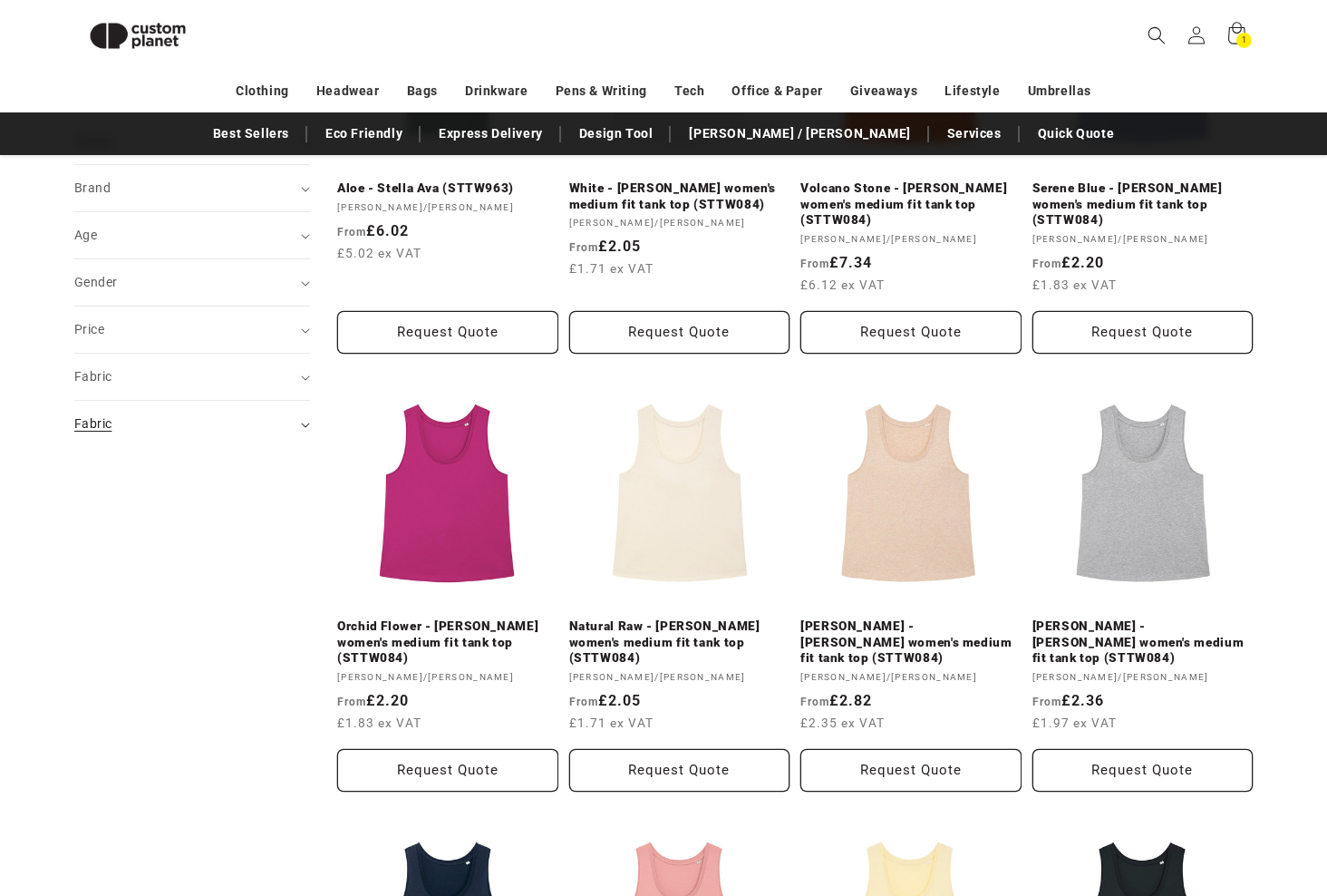
click at [75, 431] on span "Fabric (0)" at bounding box center [93, 423] width 37 height 15
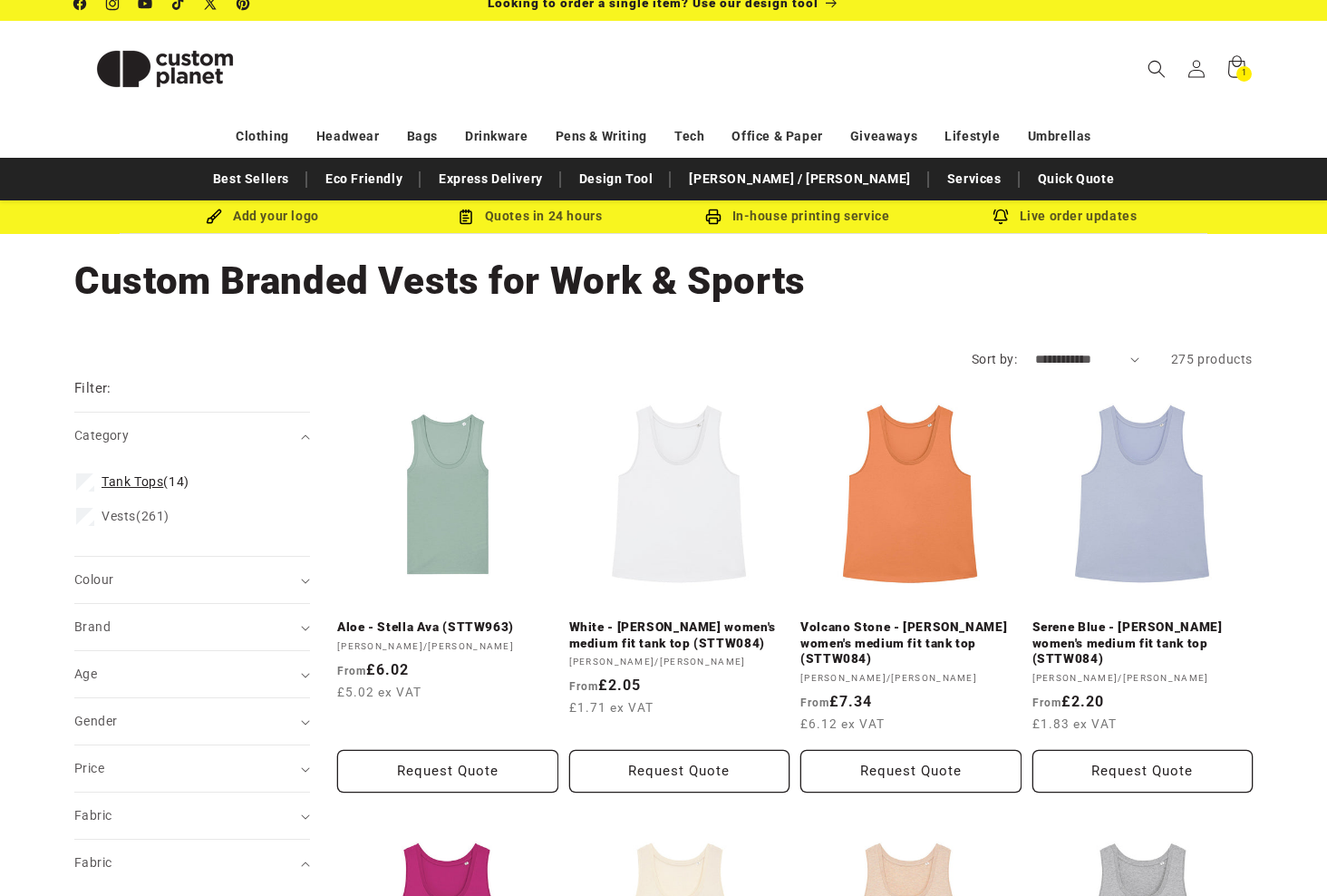
scroll to position [0, 0]
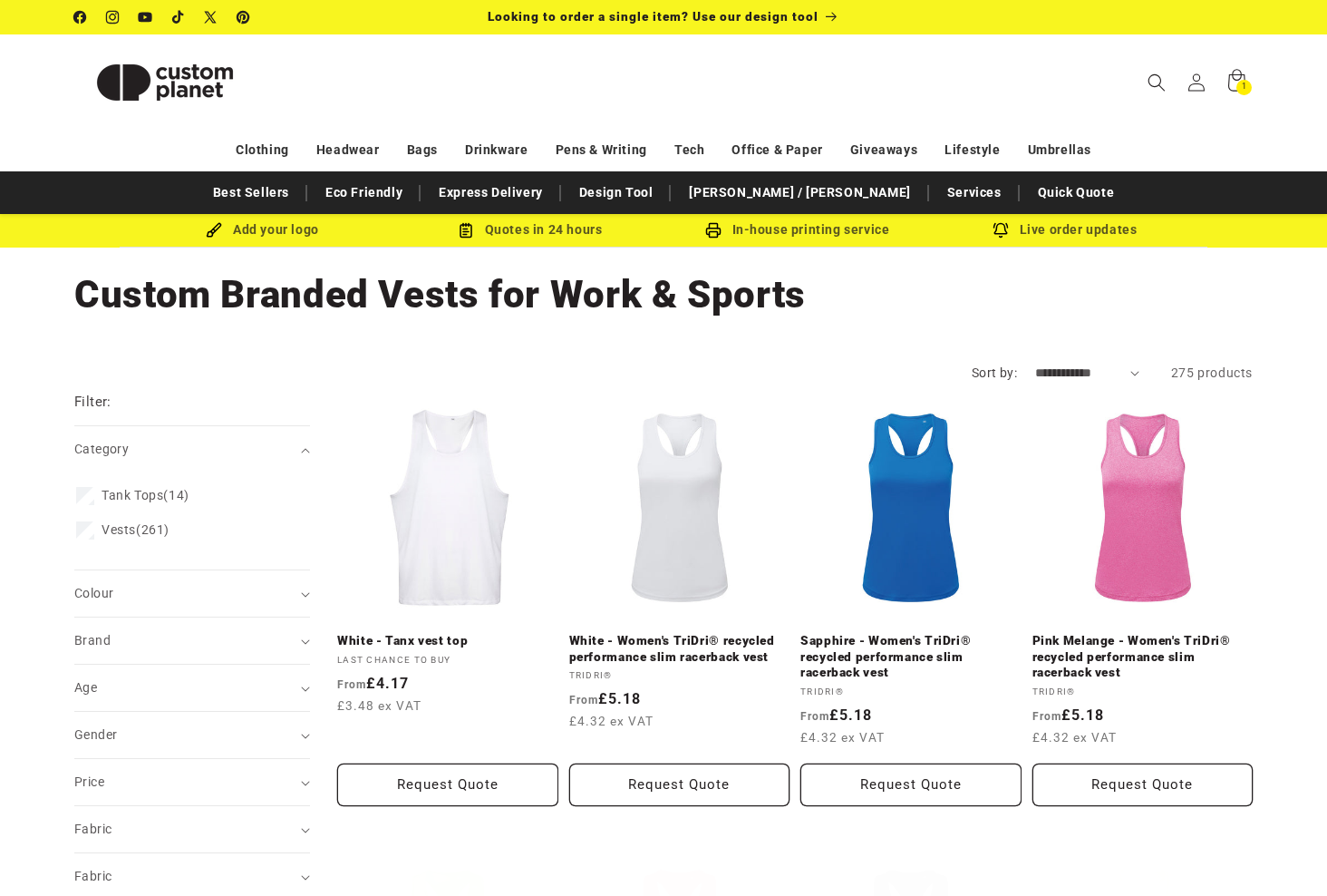
click at [852, 241] on div "In-house printing service" at bounding box center [797, 230] width 268 height 23
click at [257, 241] on div "Add your logo" at bounding box center [262, 230] width 268 height 23
click at [801, 241] on div "In-house printing service" at bounding box center [797, 230] width 268 height 23
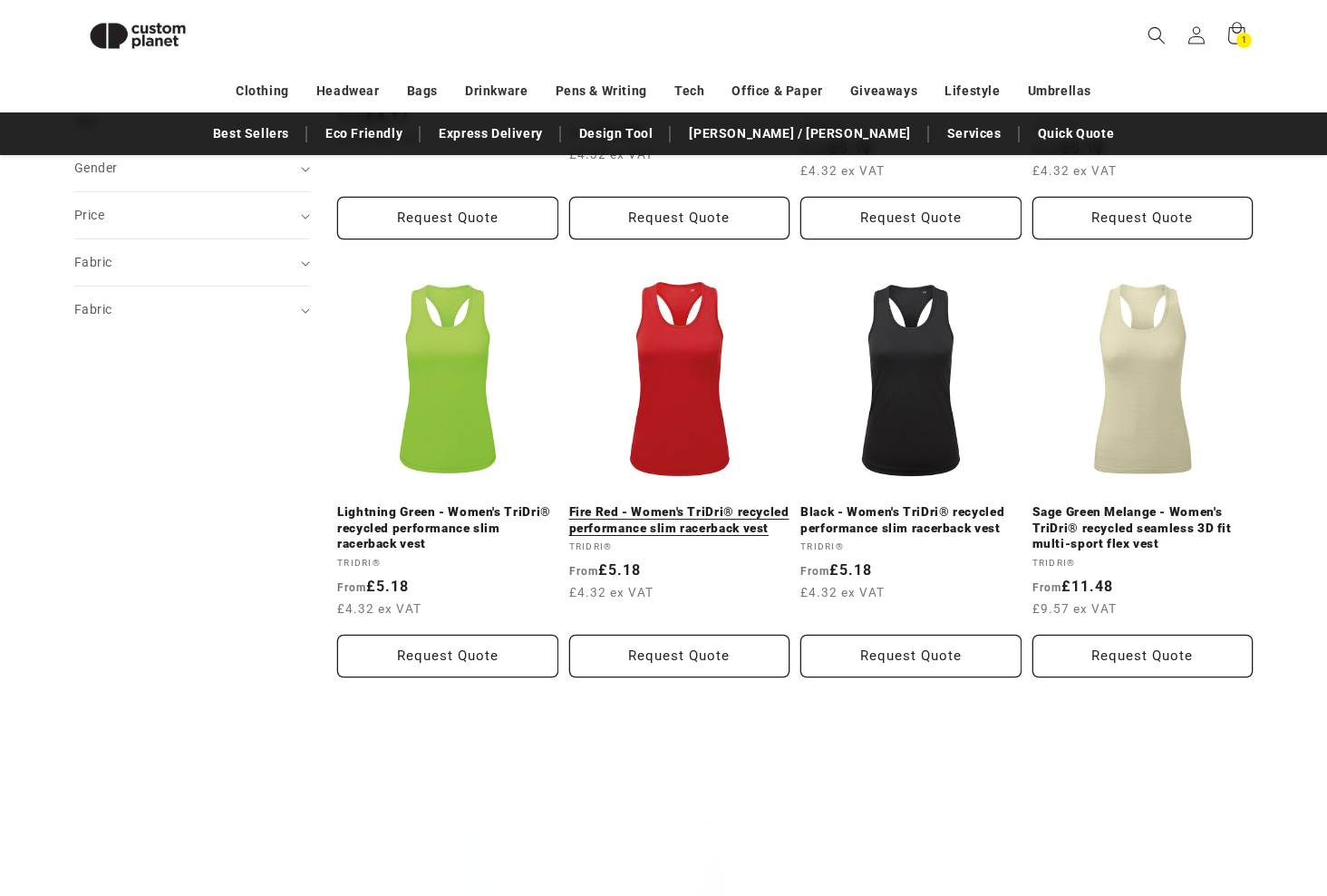
scroll to position [519, 0]
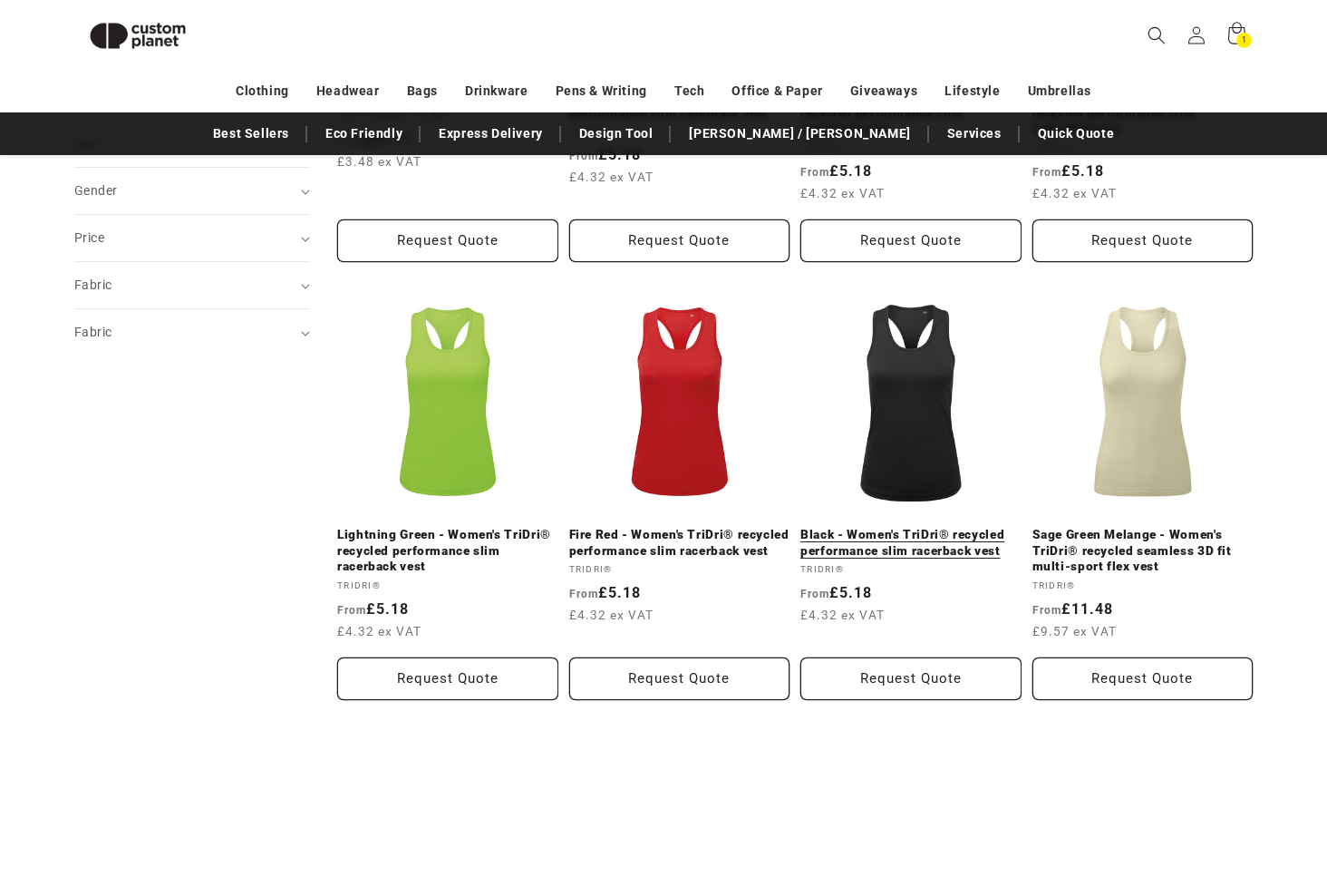
click at [911, 533] on link "Black - Women's TriDri® recycled performance slim racerback vest" at bounding box center [911, 543] width 221 height 32
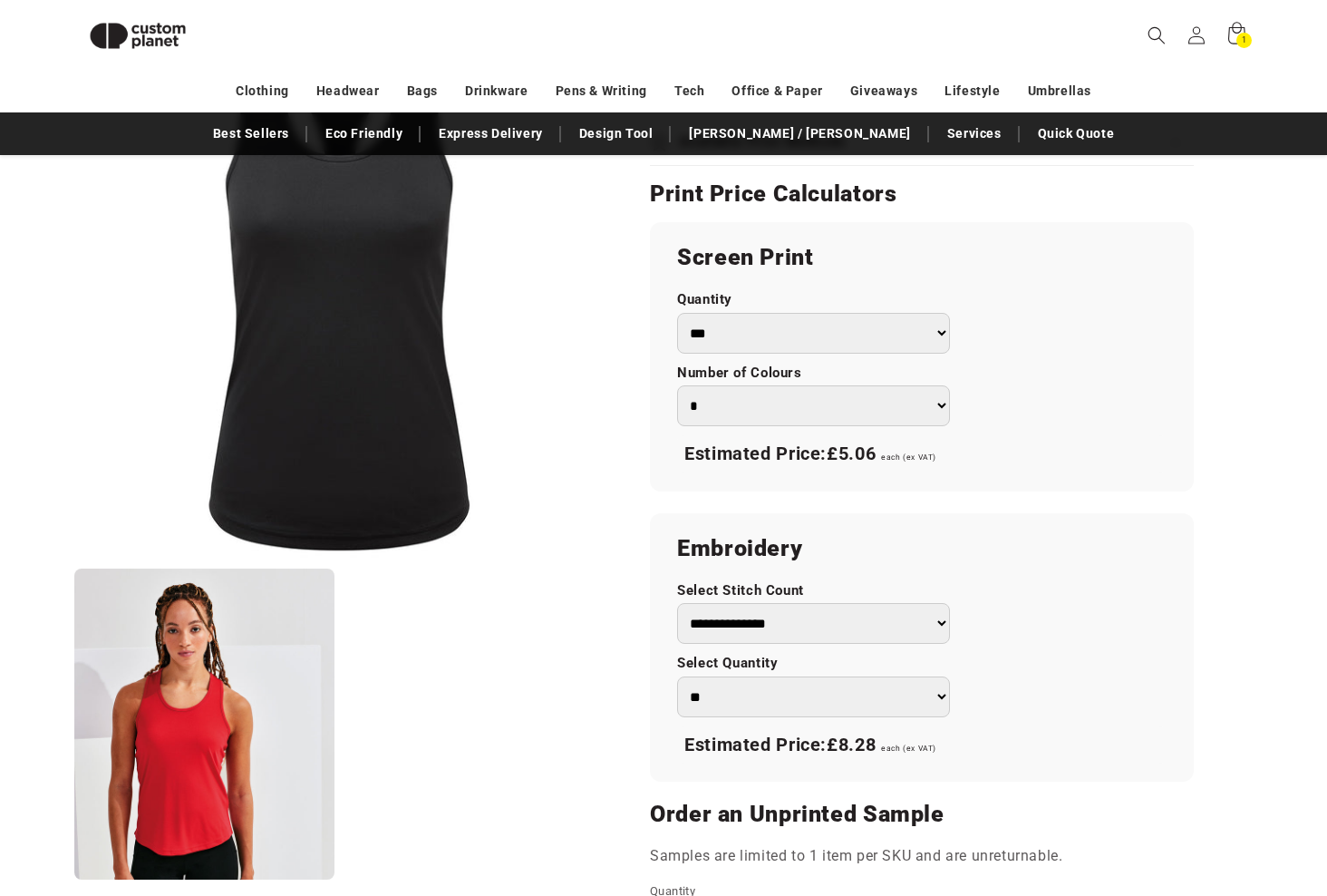
scroll to position [1063, 0]
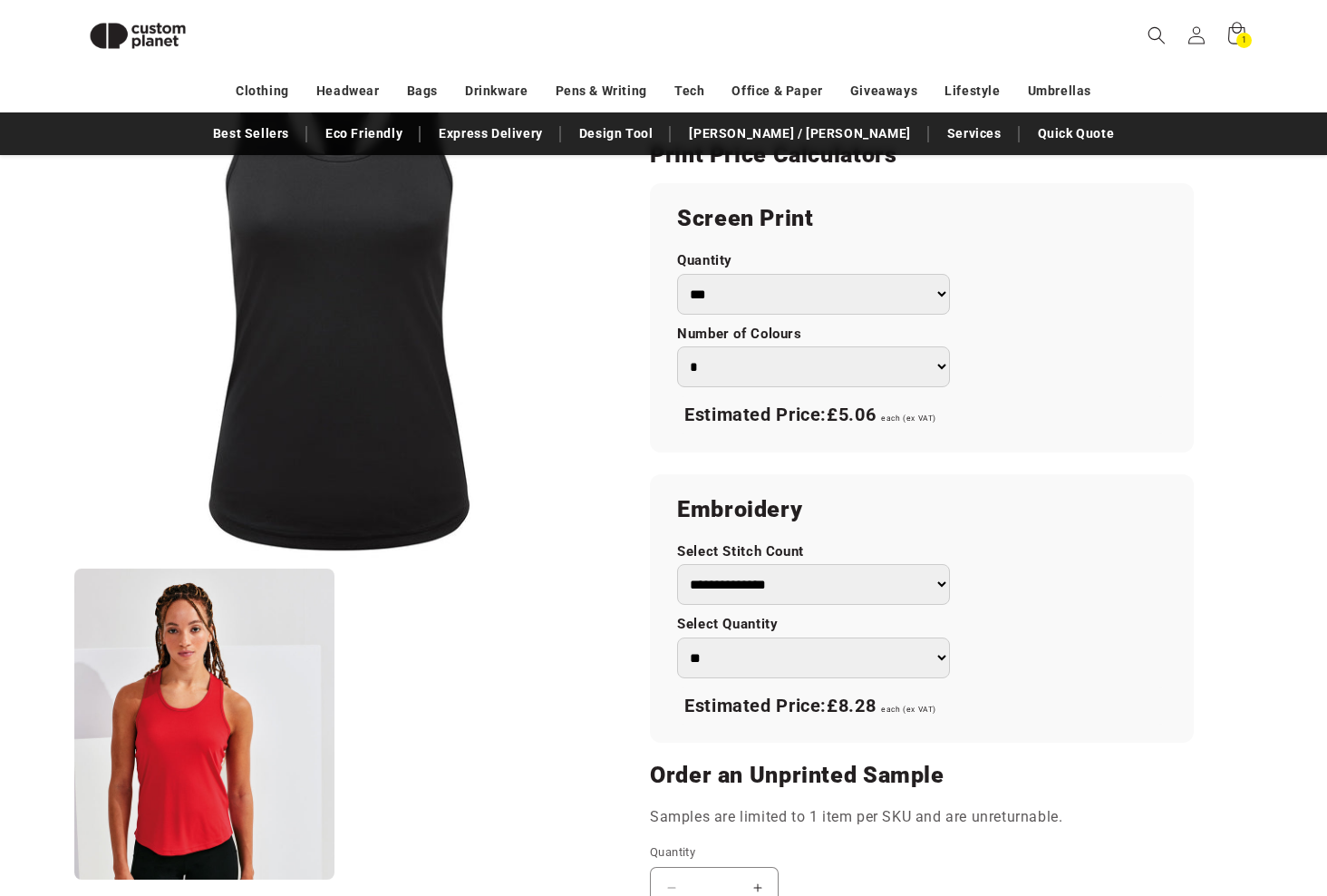
click at [1194, 112] on div "Available Print Methods" at bounding box center [922, 102] width 544 height 19
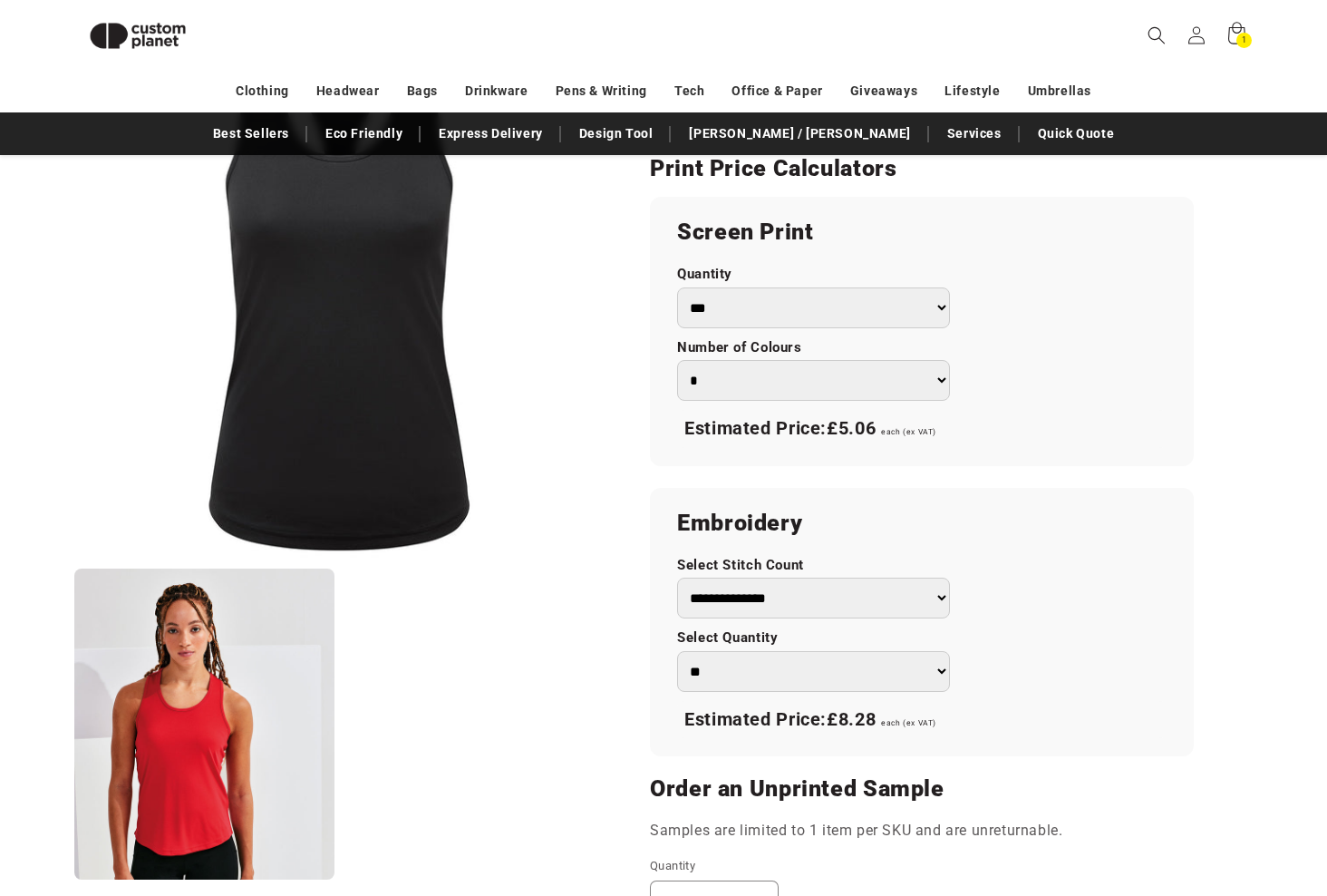
click at [1194, 112] on div "Available Print Methods" at bounding box center [922, 102] width 544 height 19
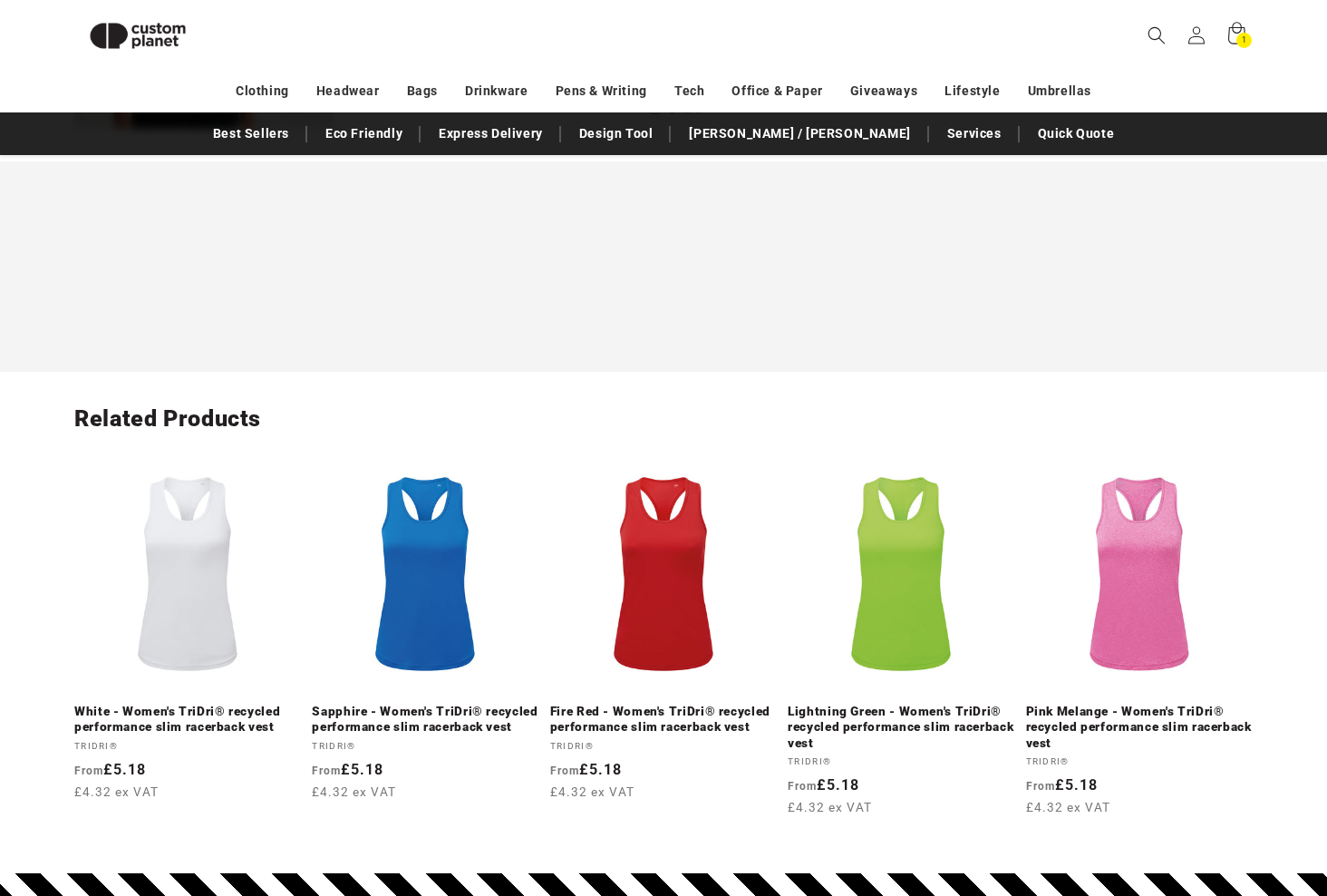
scroll to position [2151, 0]
